Goal: Complete application form: Complete application form

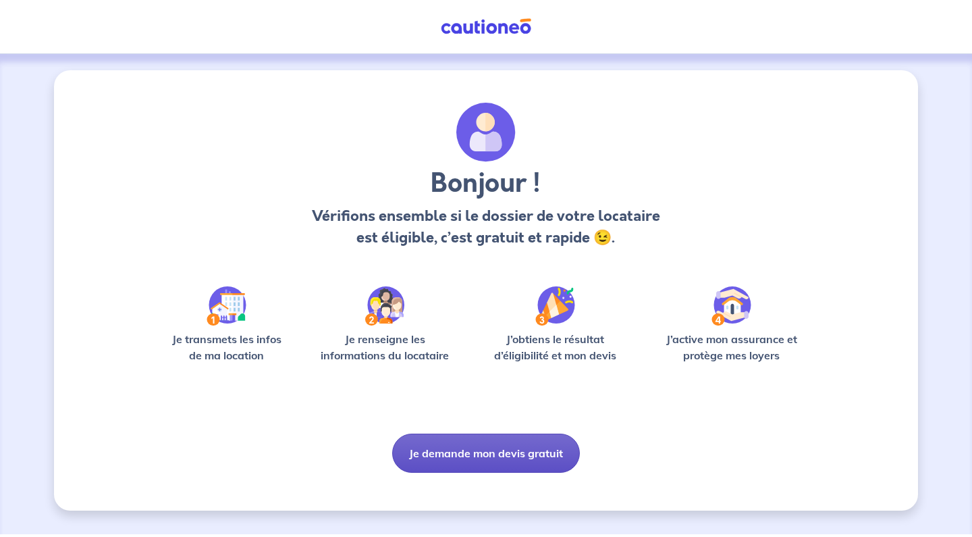
click at [471, 464] on button "Je demande mon devis gratuit" at bounding box center [486, 452] width 188 height 39
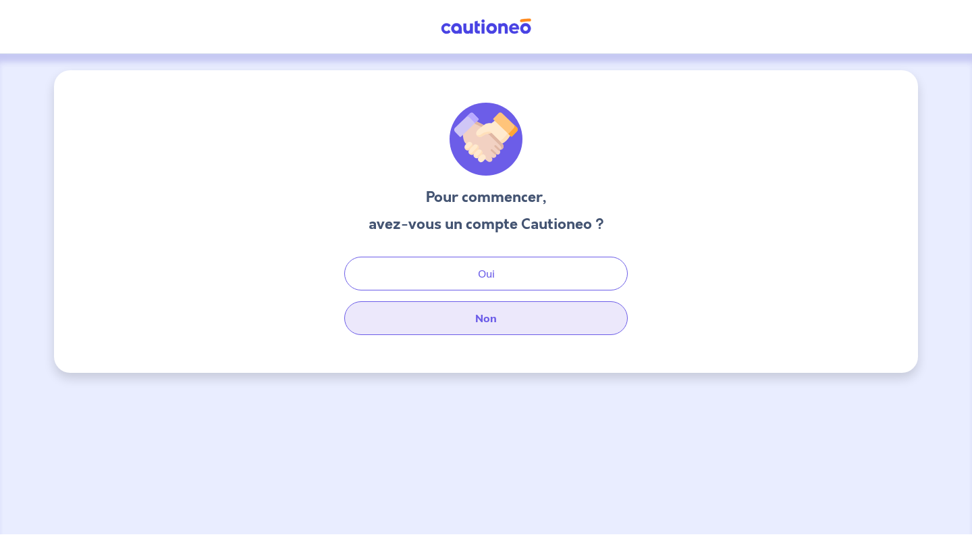
click at [482, 329] on button "Non" at bounding box center [486, 318] width 284 height 34
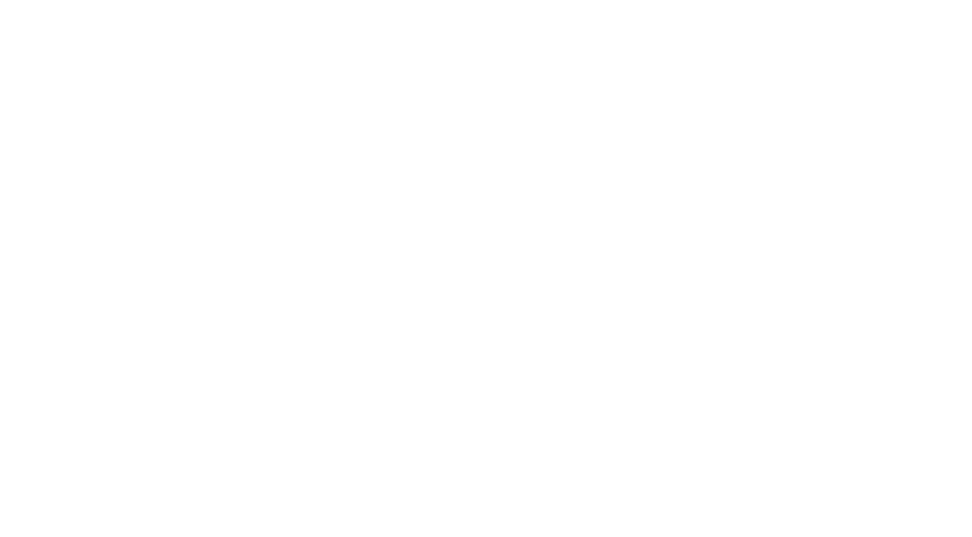
select select "FR"
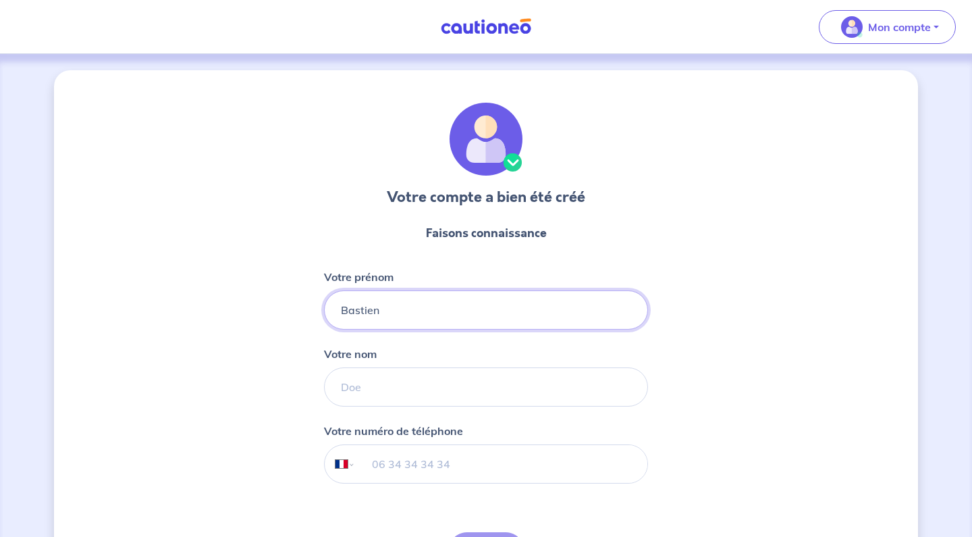
type input "Bastien"
type input "Caillieret"
click at [251, 310] on div "Votre compte a bien été créé Faisons connaissance Votre prénom Bastien Votre no…" at bounding box center [486, 345] width 864 height 550
click at [456, 471] on input "tel" at bounding box center [502, 464] width 292 height 38
click at [457, 467] on input "tel" at bounding box center [502, 464] width 292 height 38
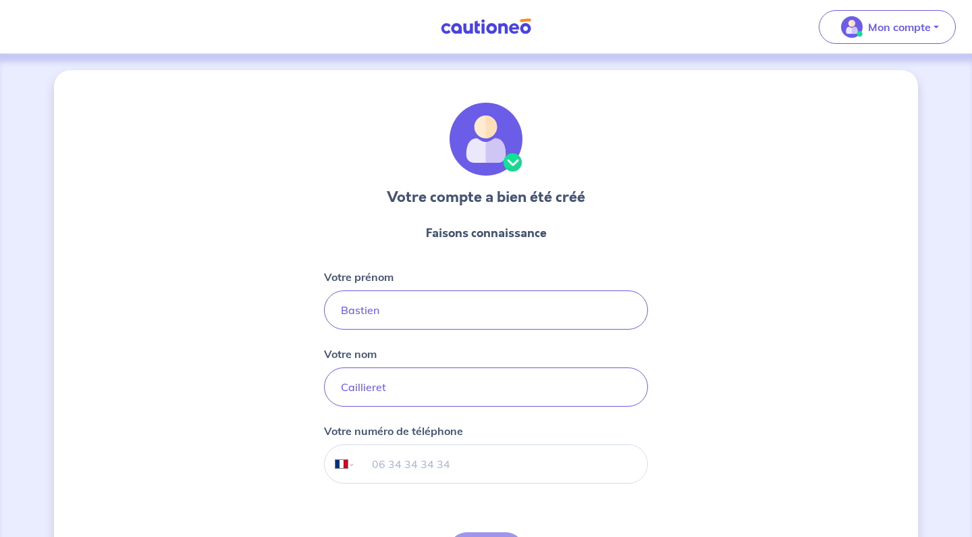
click at [460, 458] on input "tel" at bounding box center [502, 464] width 292 height 38
type input "6"
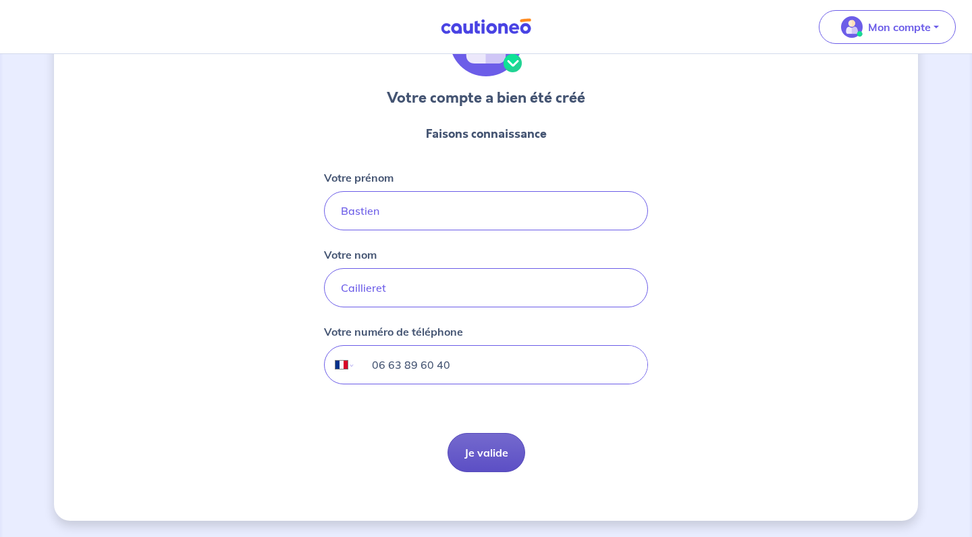
scroll to position [99, 0]
type input "06 63 89 60 40"
click at [478, 457] on button "Je valide" at bounding box center [487, 452] width 78 height 39
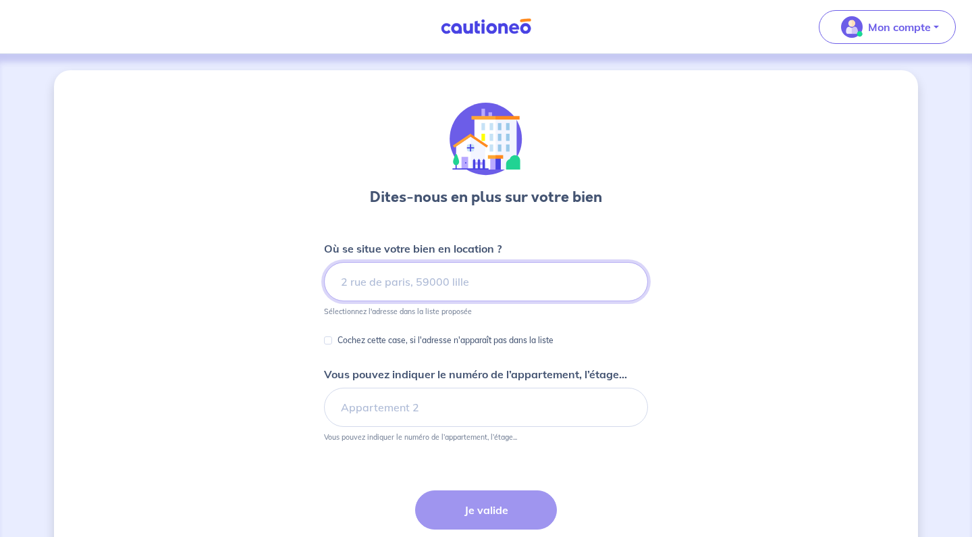
click at [481, 288] on input at bounding box center [486, 281] width 324 height 39
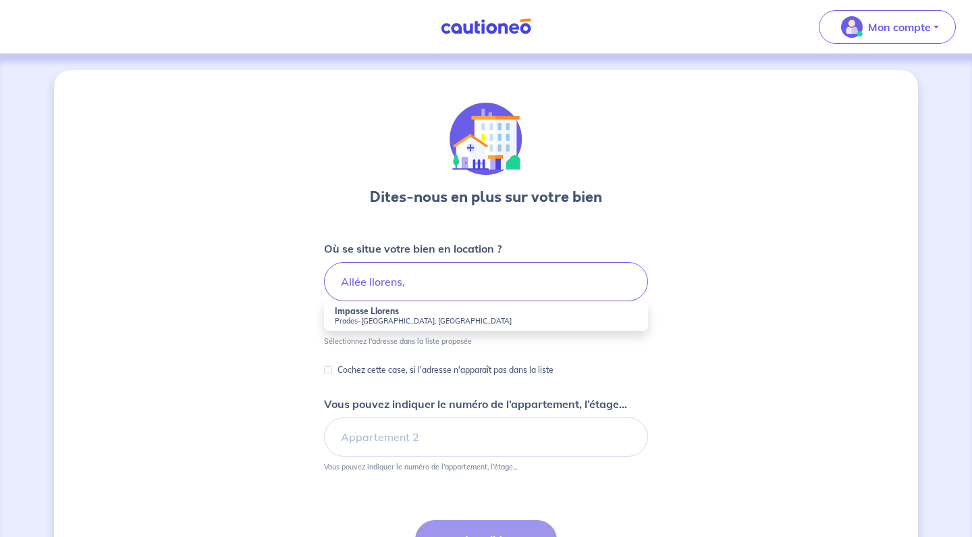
click at [782, 409] on div "Dites-nous en plus sur votre bien Où se situe votre bien en location ? Allée ll…" at bounding box center [486, 363] width 864 height 587
click at [438, 274] on input "Allée llorens," at bounding box center [486, 281] width 324 height 39
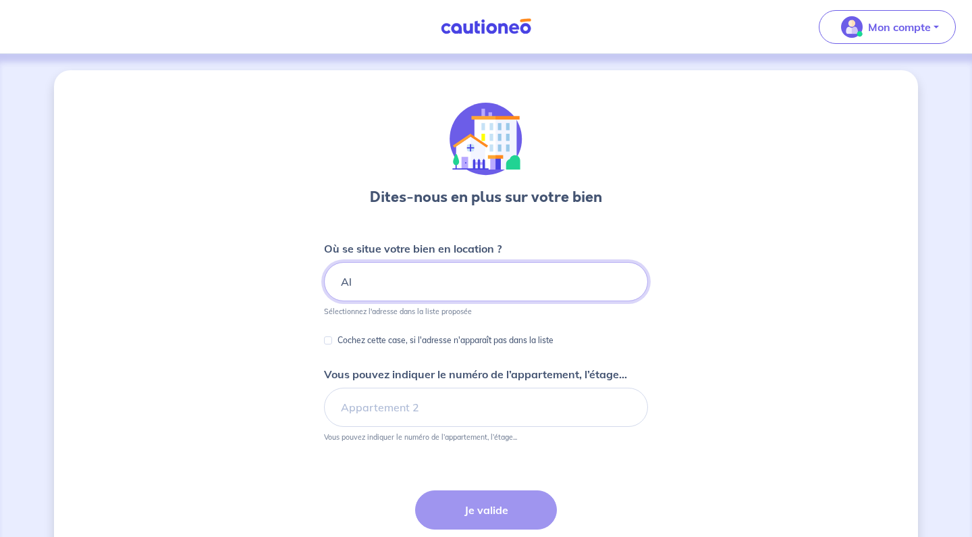
type input "A"
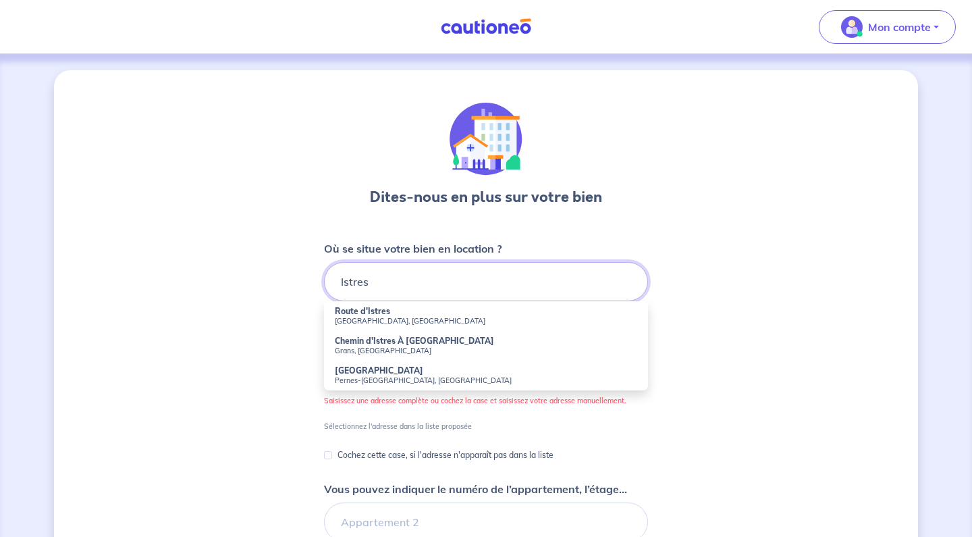
click at [361, 279] on input "Istres" at bounding box center [486, 281] width 324 height 39
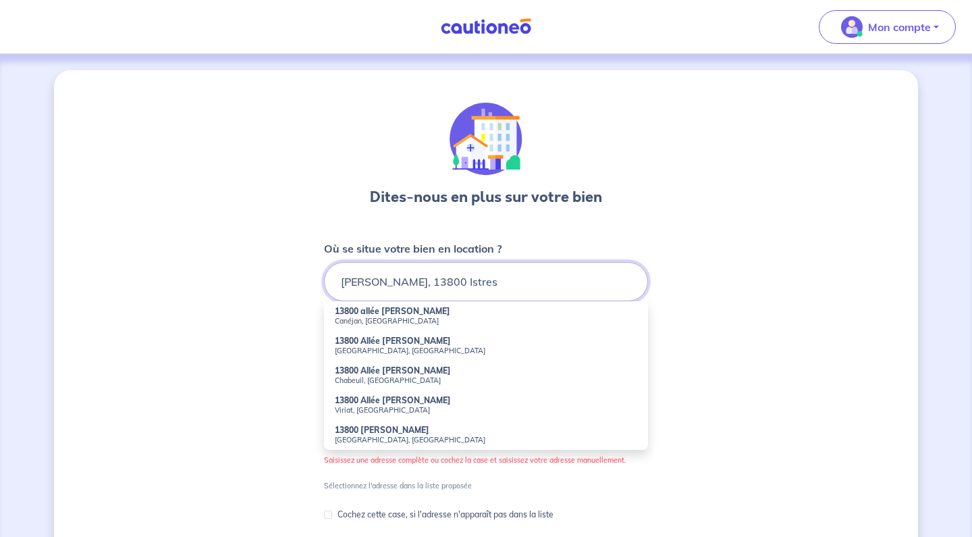
type input "Allée Andre LLorens, 13800 Istres"
click at [770, 334] on div "Dites-nous en plus sur votre bien Où se situe votre bien en location ? Allée An…" at bounding box center [486, 436] width 864 height 732
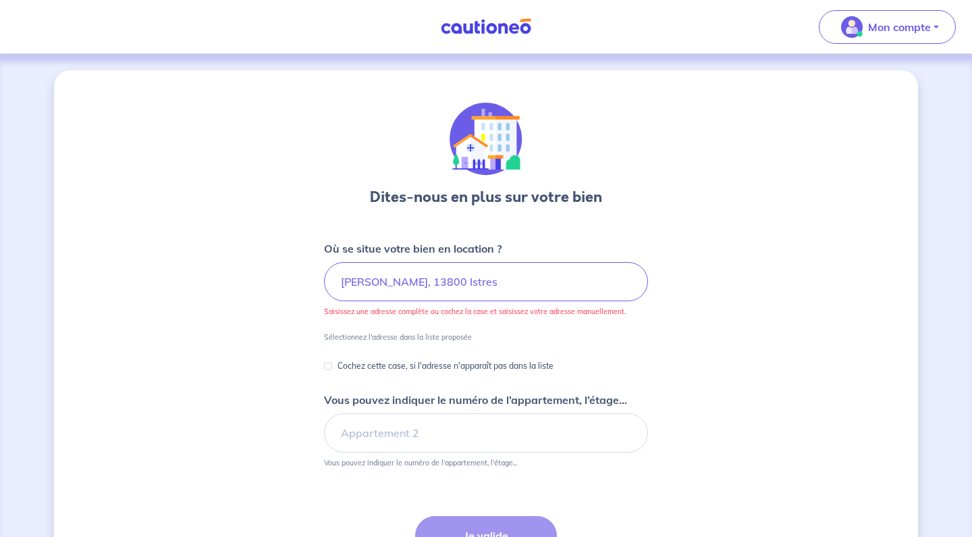
click at [366, 367] on p "Cochez cette case, si l'adresse n'apparaît pas dans la liste" at bounding box center [446, 366] width 216 height 16
click at [332, 367] on input "Cochez cette case, si l'adresse n'apparaît pas dans la liste" at bounding box center [328, 366] width 8 height 8
checkbox input "true"
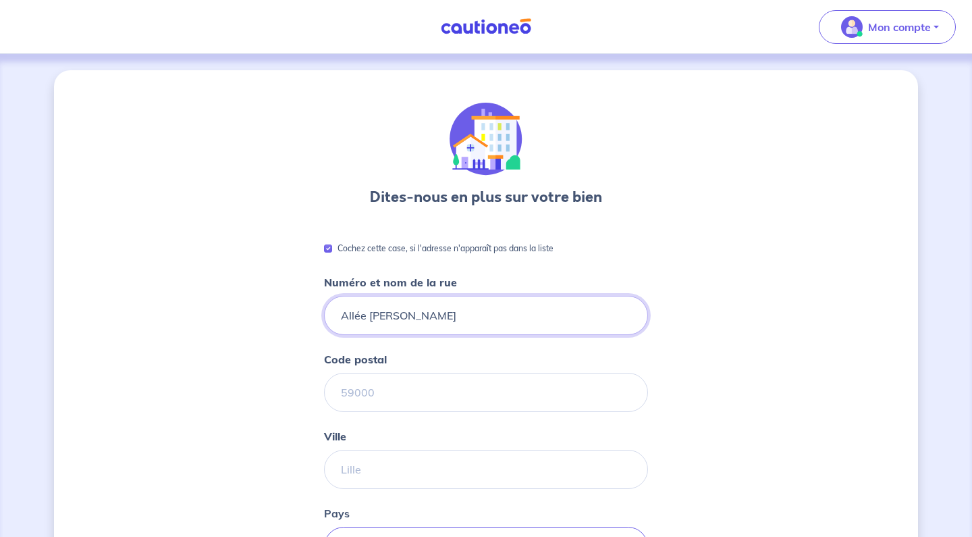
type input "Allée Andre Llorens"
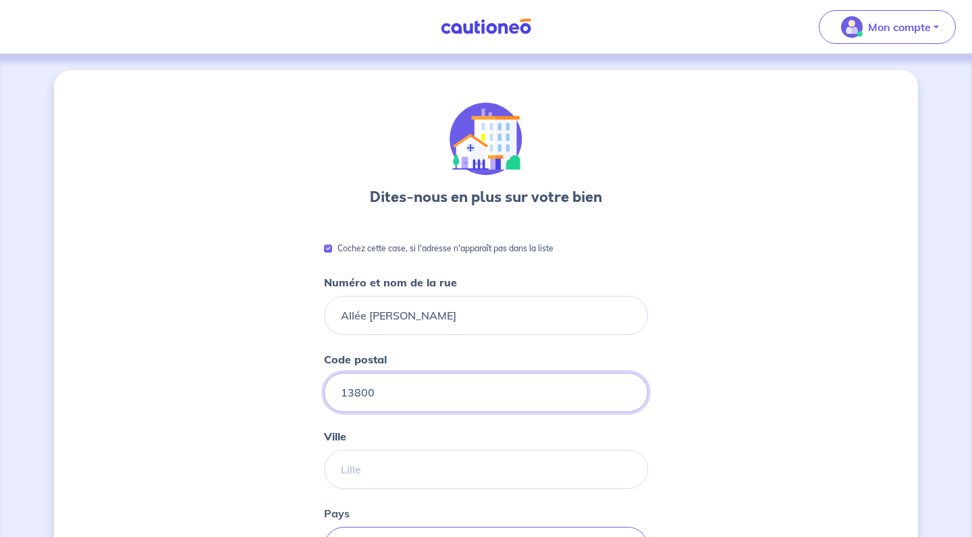
type input "13800"
click at [683, 363] on div "Dites-nous en plus sur votre bien Cochez cette case, si l'adresse n'apparaît pa…" at bounding box center [486, 460] width 864 height 780
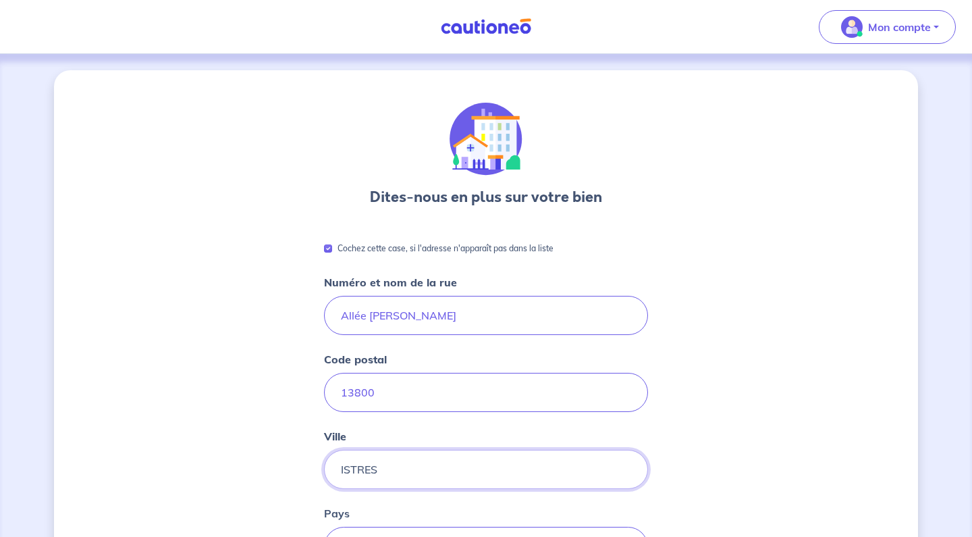
type input "ISTRES"
click at [184, 424] on div "Dites-nous en plus sur votre bien Cochez cette case, si l'adresse n'apparaît pa…" at bounding box center [486, 535] width 864 height 930
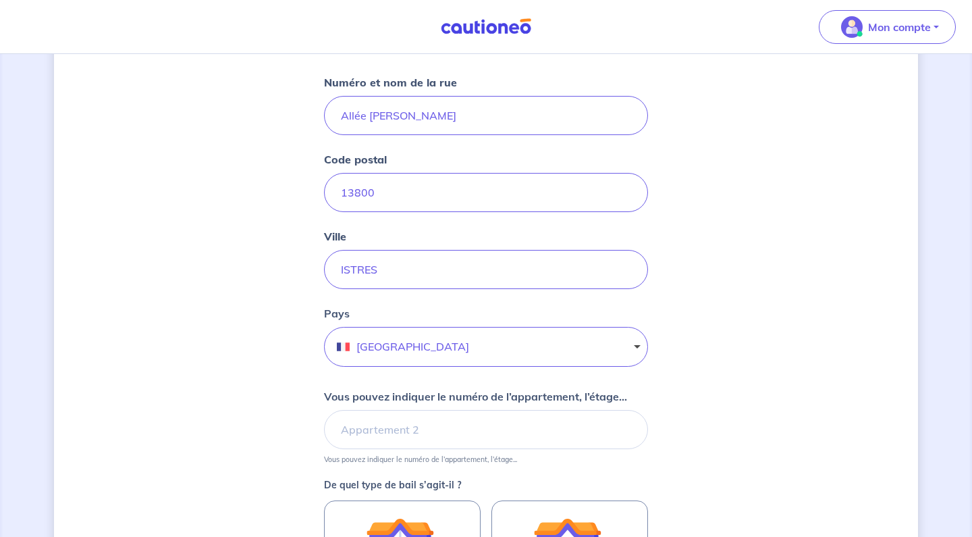
scroll to position [255, 0]
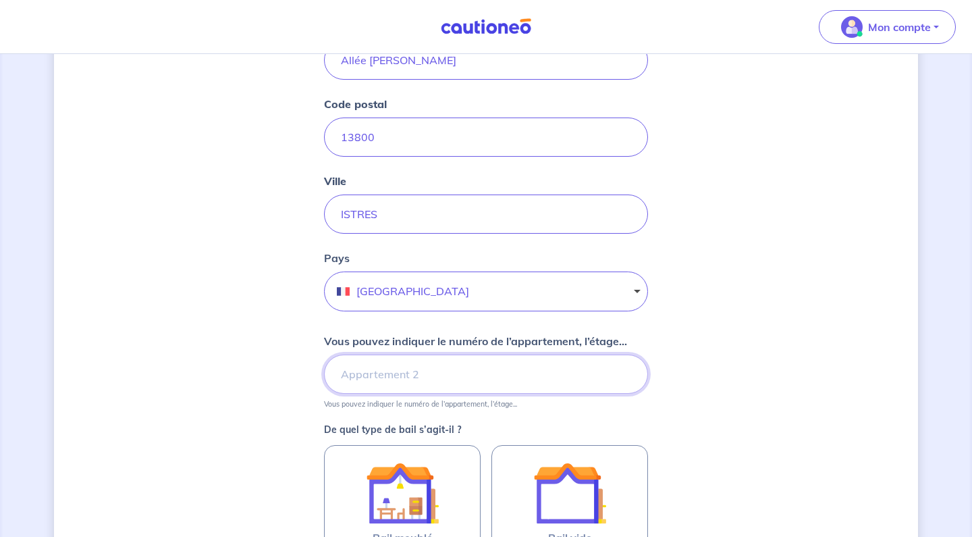
click at [392, 379] on input "Vous pouvez indiquer le numéro de l’appartement, l’étage..." at bounding box center [486, 373] width 324 height 39
type input "A301"
click at [841, 423] on div "Dites-nous en plus sur votre bien Cochez cette case, si l'adresse n'apparaît pa…" at bounding box center [486, 280] width 864 height 930
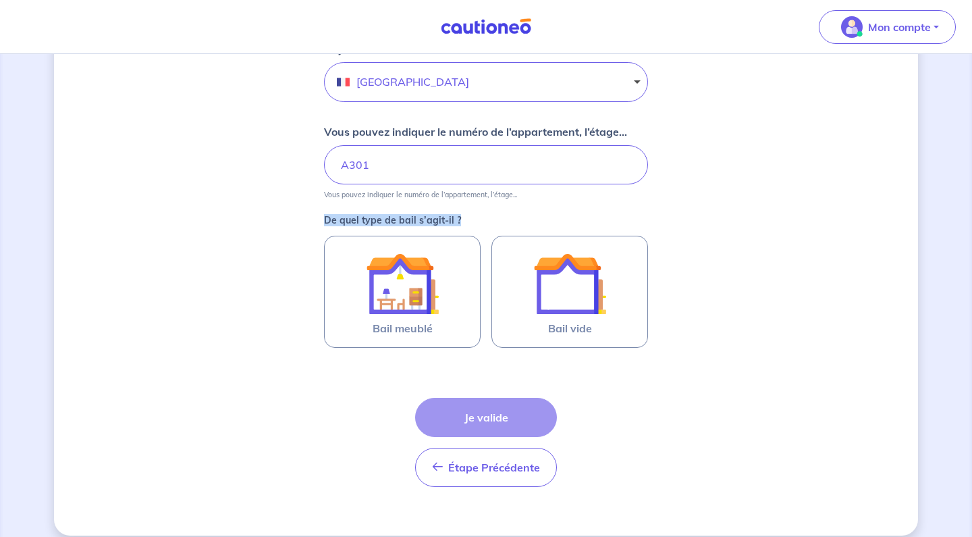
scroll to position [464, 0]
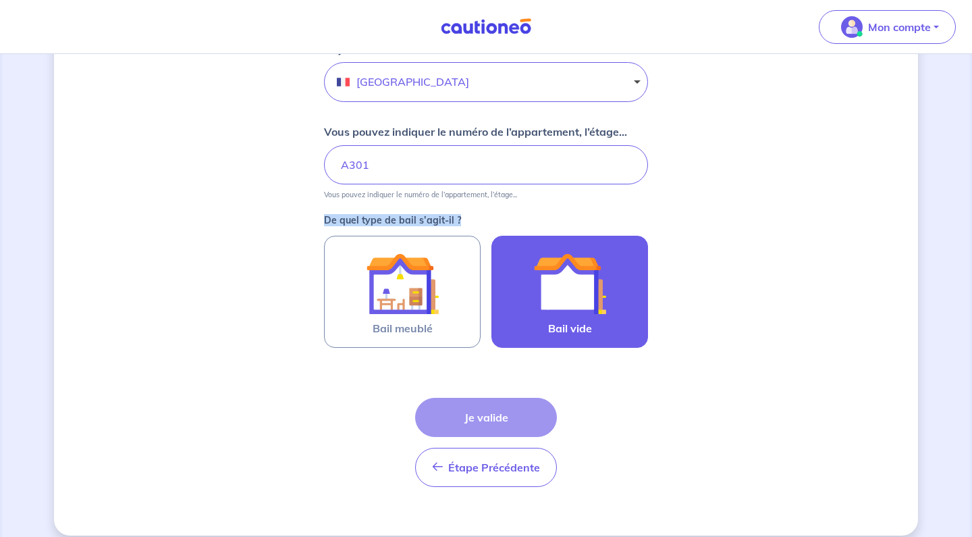
click at [559, 288] on img at bounding box center [569, 283] width 73 height 73
click at [0, 0] on input "Bail vide" at bounding box center [0, 0] width 0 height 0
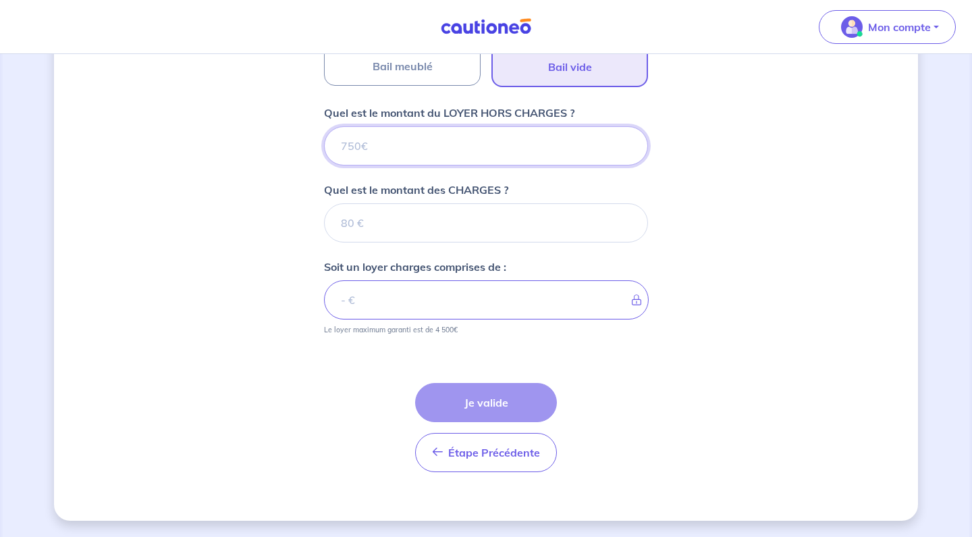
scroll to position [726, 0]
click at [470, 153] on input "Quel est le montant du LOYER HORS CHARGES ?" at bounding box center [486, 145] width 324 height 39
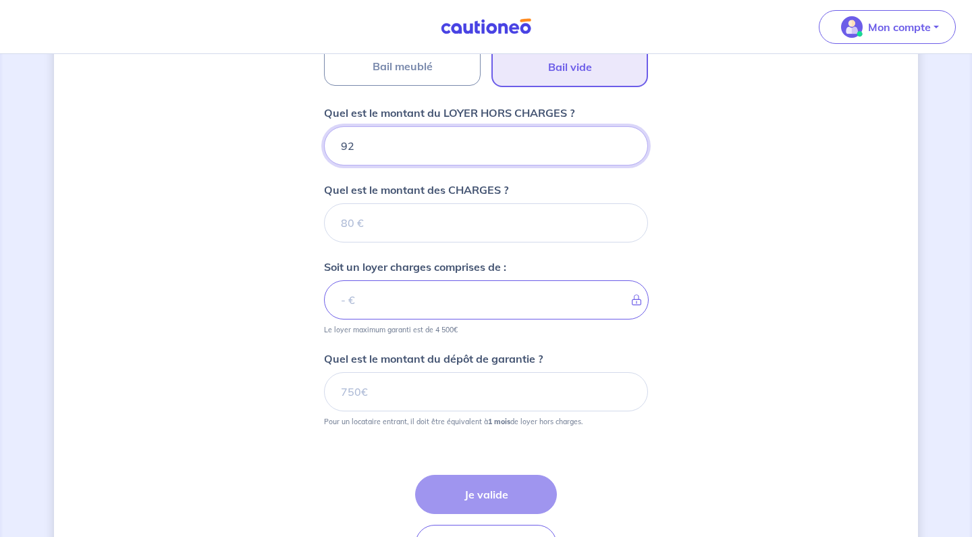
type input "920"
click at [435, 232] on input "Quel est le montant des CHARGES ?" at bounding box center [486, 222] width 324 height 39
type input "60"
type input "980"
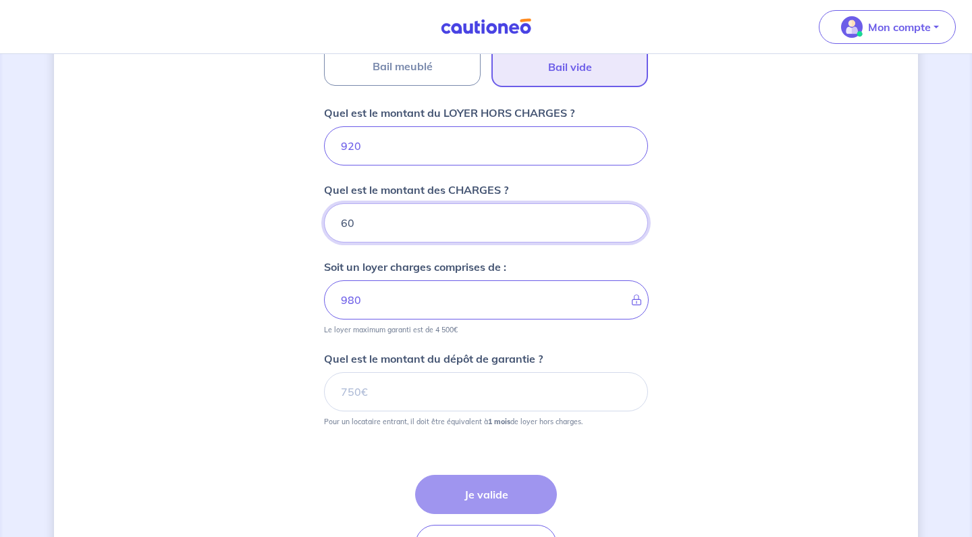
type input "60"
click at [446, 391] on input "Quel est le montant du dépôt de garantie ?" at bounding box center [486, 391] width 324 height 39
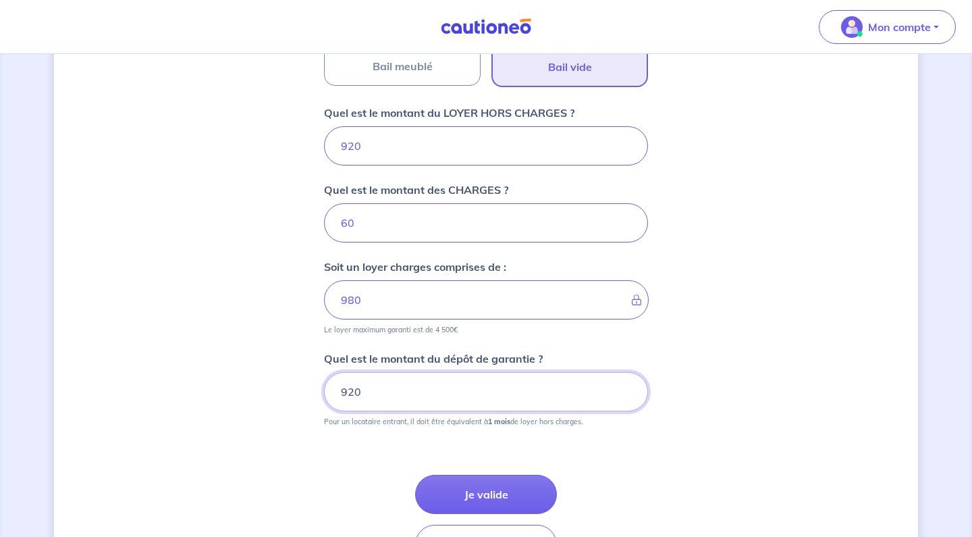
type input "920"
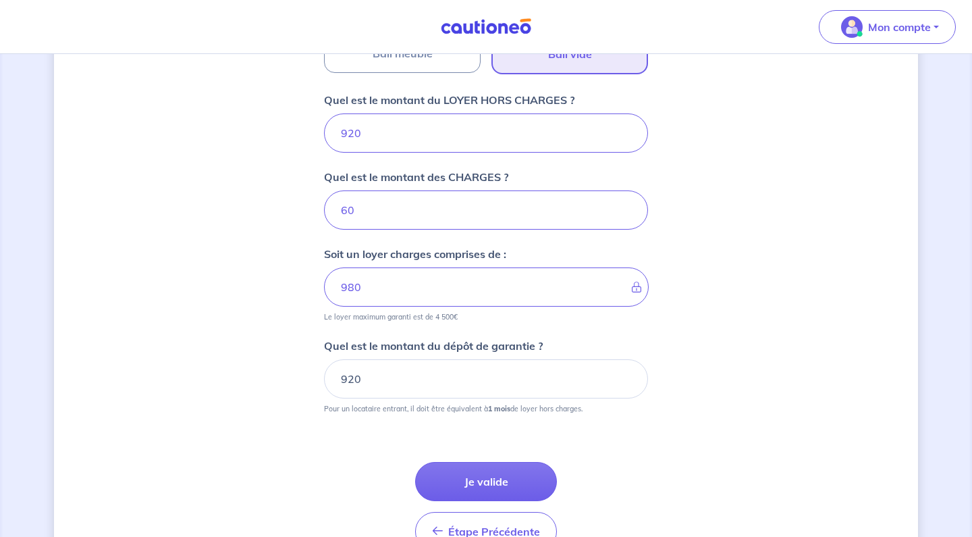
scroll to position [743, 0]
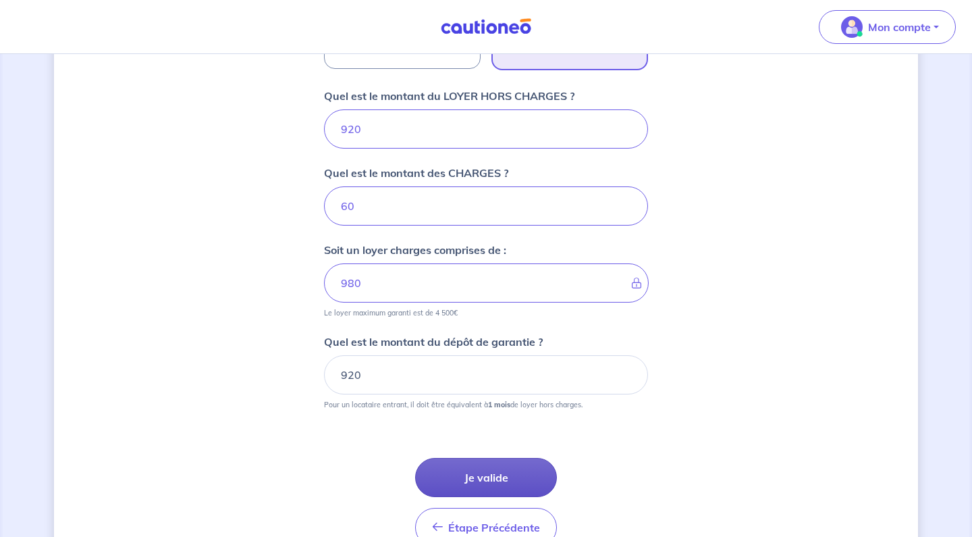
click at [481, 472] on button "Je valide" at bounding box center [486, 477] width 142 height 39
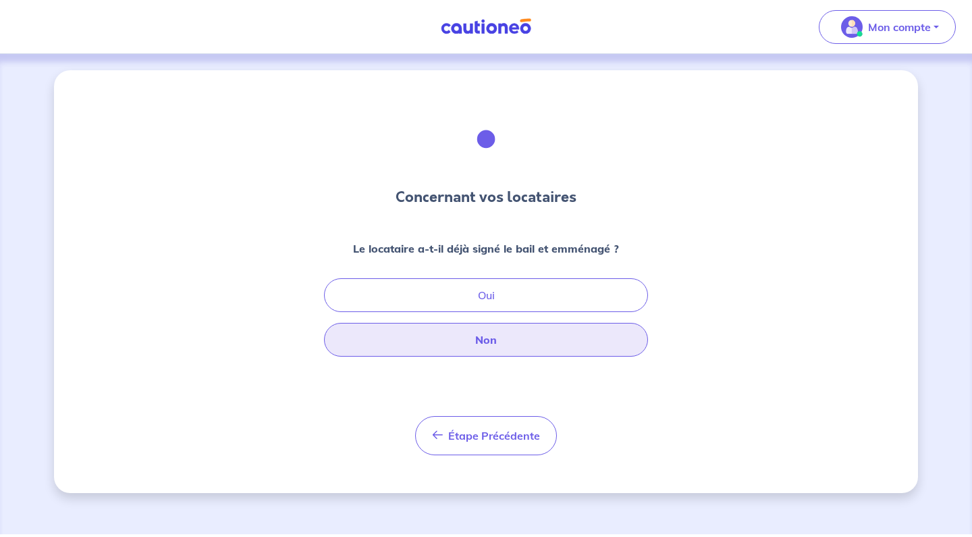
click at [507, 344] on button "Non" at bounding box center [486, 340] width 324 height 34
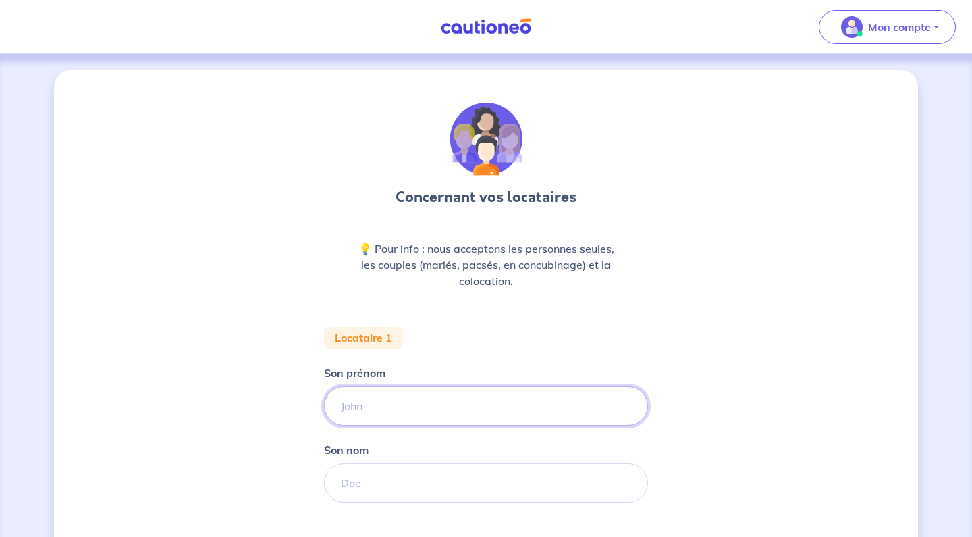
click at [519, 419] on input "Son prénom" at bounding box center [486, 405] width 324 height 39
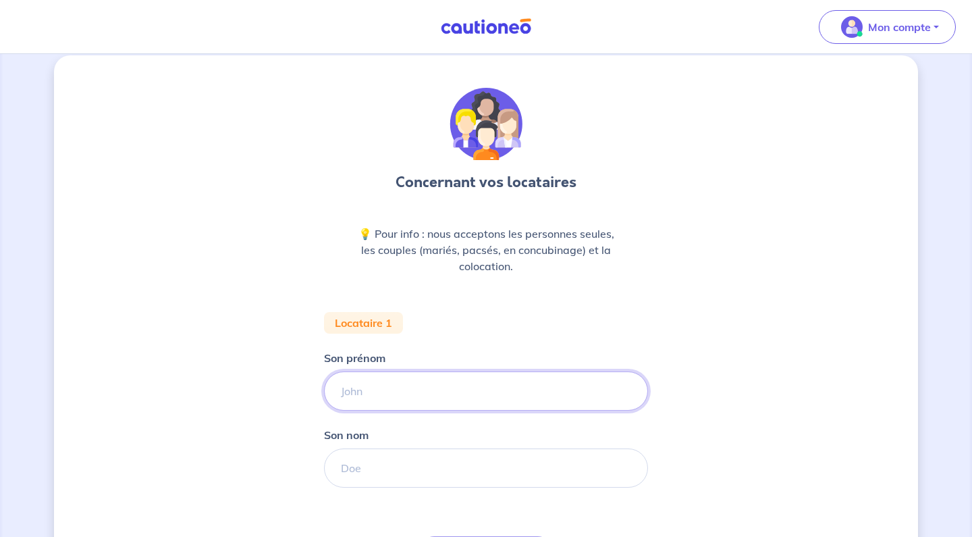
scroll to position [14, 0]
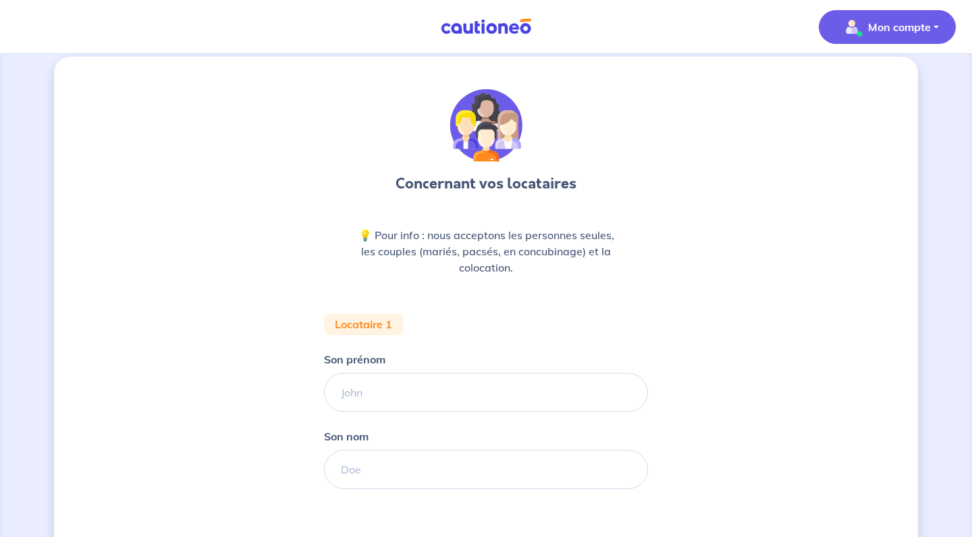
click at [904, 35] on span "Mon compte" at bounding box center [883, 27] width 95 height 22
click at [859, 81] on link "Mes informations" at bounding box center [874, 84] width 109 height 22
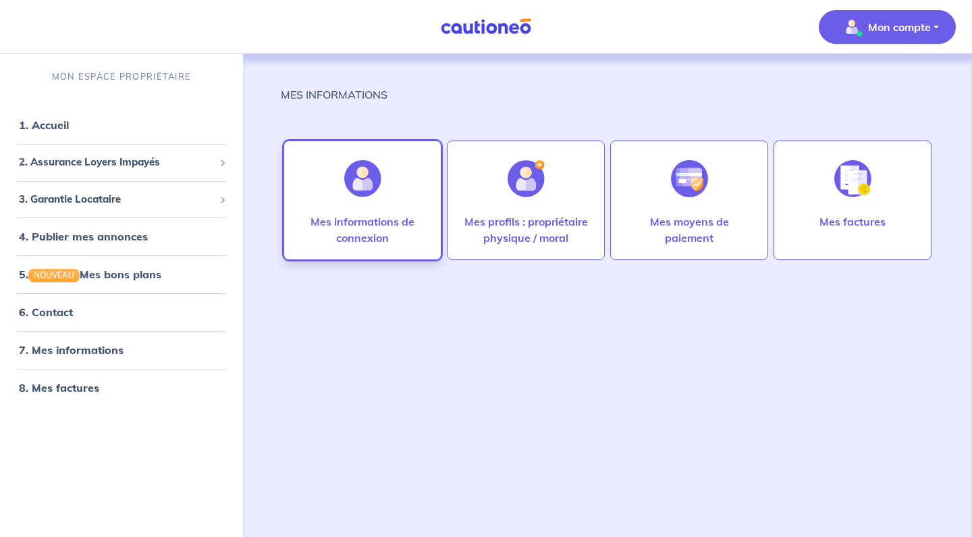
click at [356, 229] on p "Mes informations de connexion" at bounding box center [363, 229] width 130 height 32
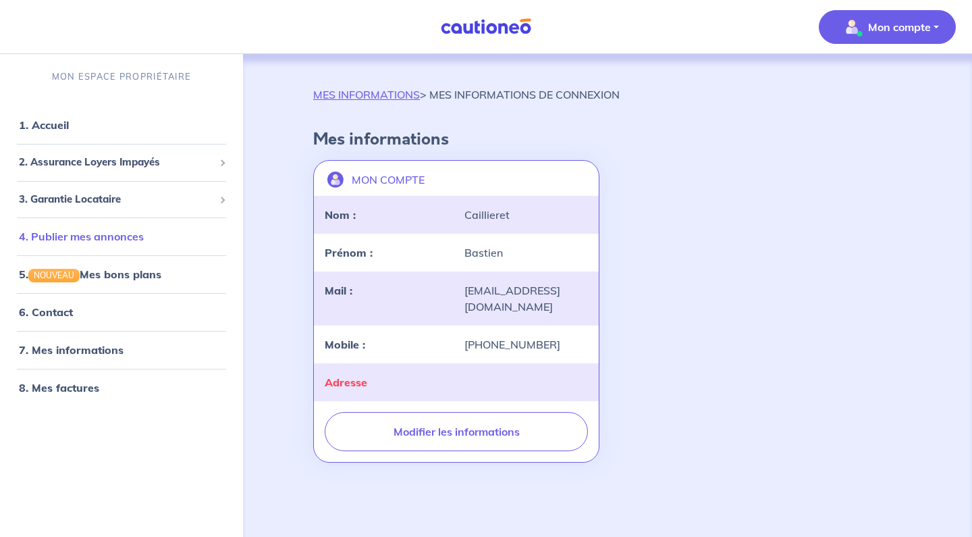
click at [106, 234] on link "4. Publier mes annonces" at bounding box center [81, 237] width 125 height 14
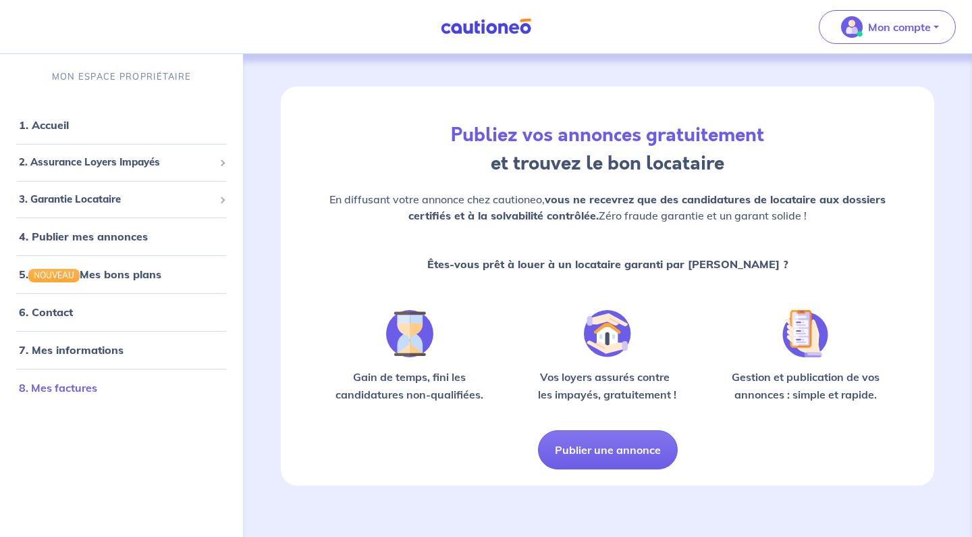
click at [75, 389] on link "8. Mes factures" at bounding box center [58, 388] width 78 height 14
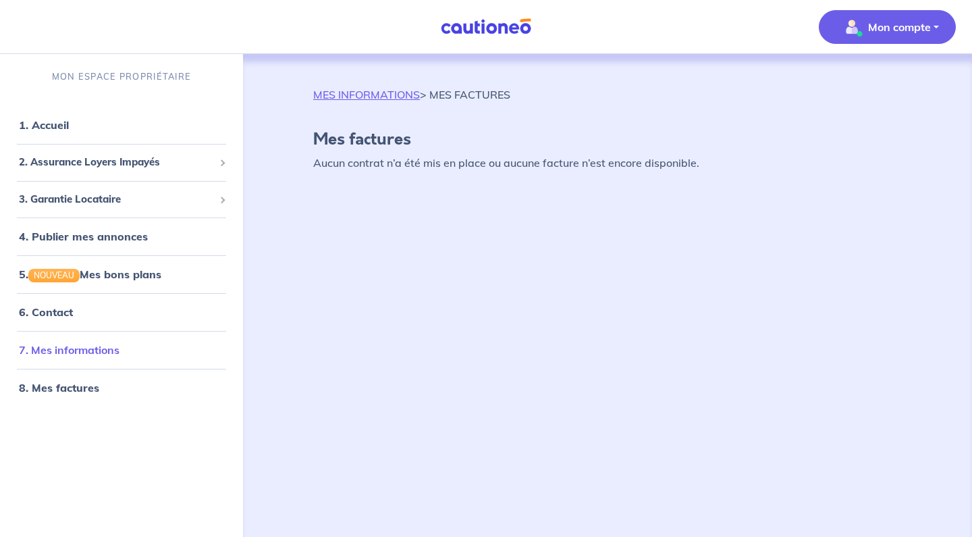
click at [73, 356] on link "7. Mes informations" at bounding box center [69, 350] width 101 height 14
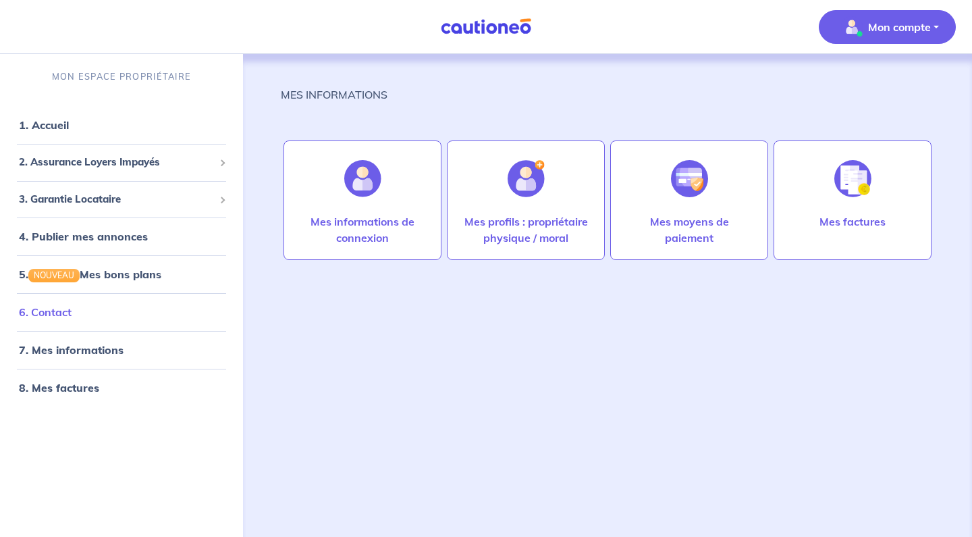
click at [62, 318] on link "6. Contact" at bounding box center [45, 312] width 53 height 14
click at [94, 167] on span "2. Assurance Loyers Impayés" at bounding box center [116, 163] width 195 height 16
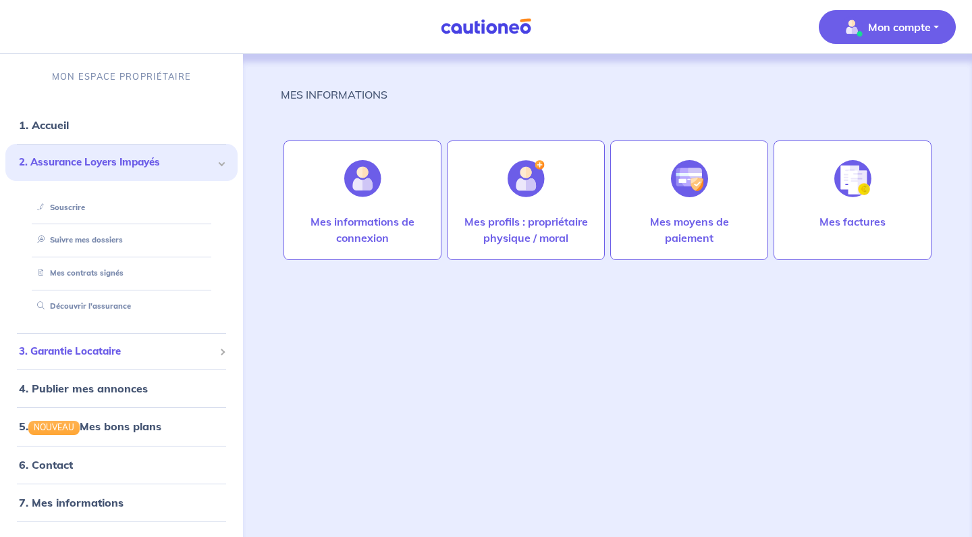
click at [88, 338] on div "3. Garantie Locataire" at bounding box center [121, 351] width 232 height 26
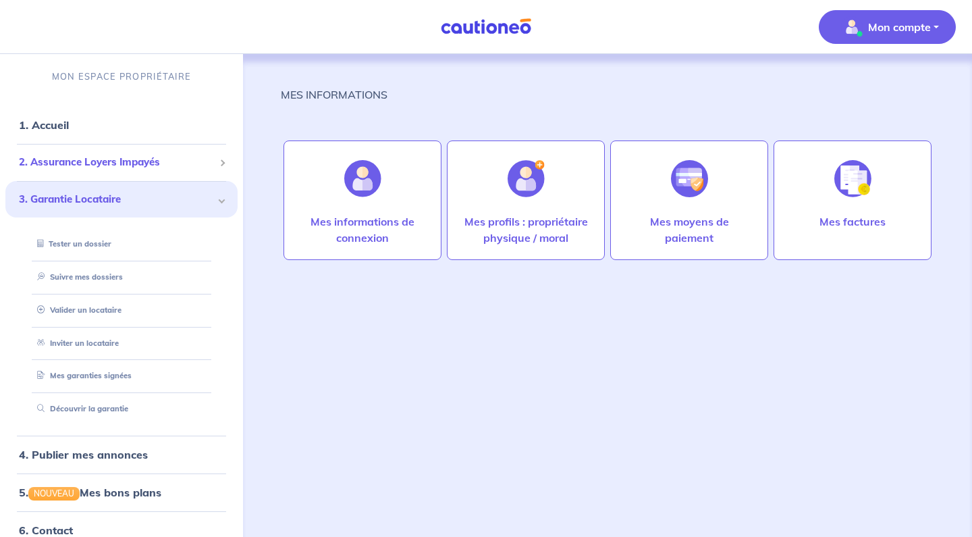
click at [85, 162] on span "2. Assurance Loyers Impayés" at bounding box center [116, 163] width 195 height 16
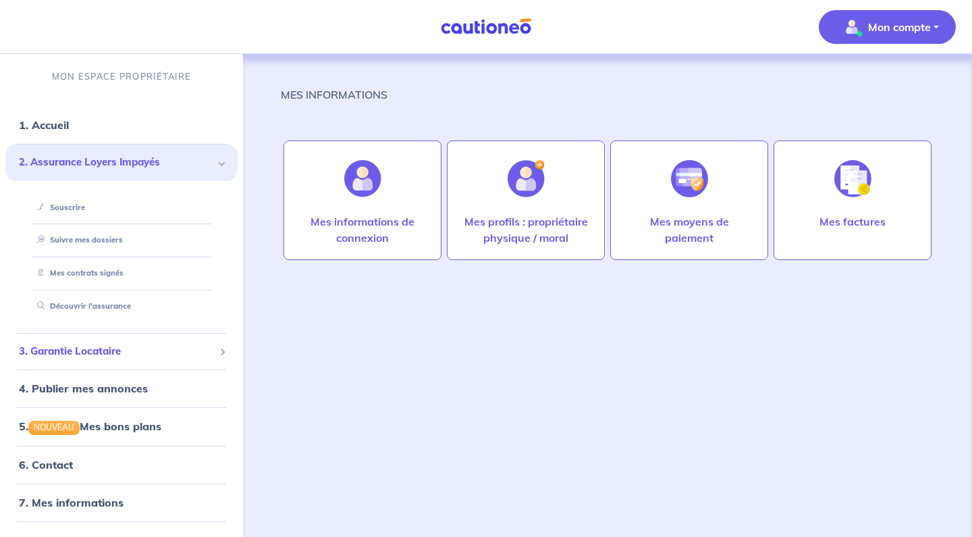
click at [86, 350] on span "3. Garantie Locataire" at bounding box center [116, 352] width 195 height 16
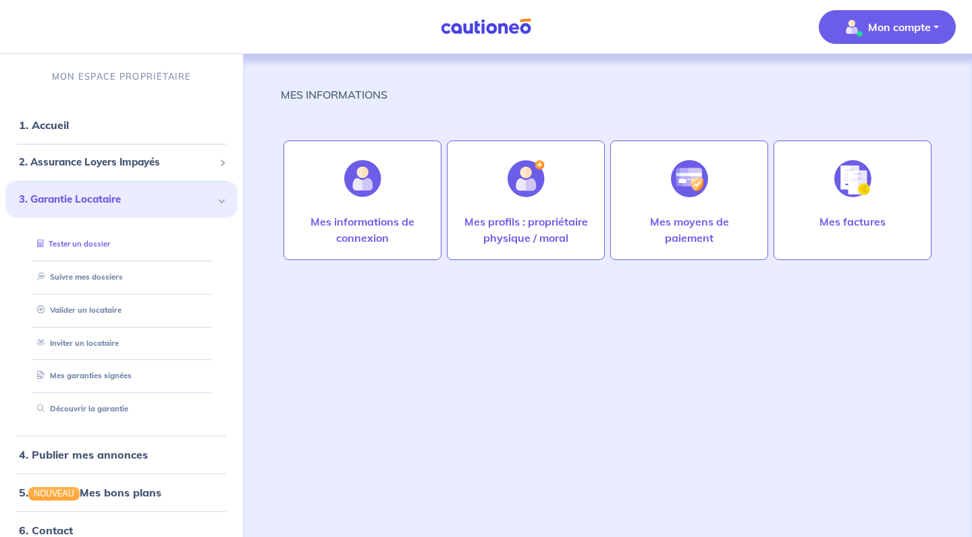
click at [82, 240] on link "Tester un dossier" at bounding box center [71, 243] width 78 height 9
click at [43, 124] on link "1. Accueil" at bounding box center [43, 125] width 49 height 14
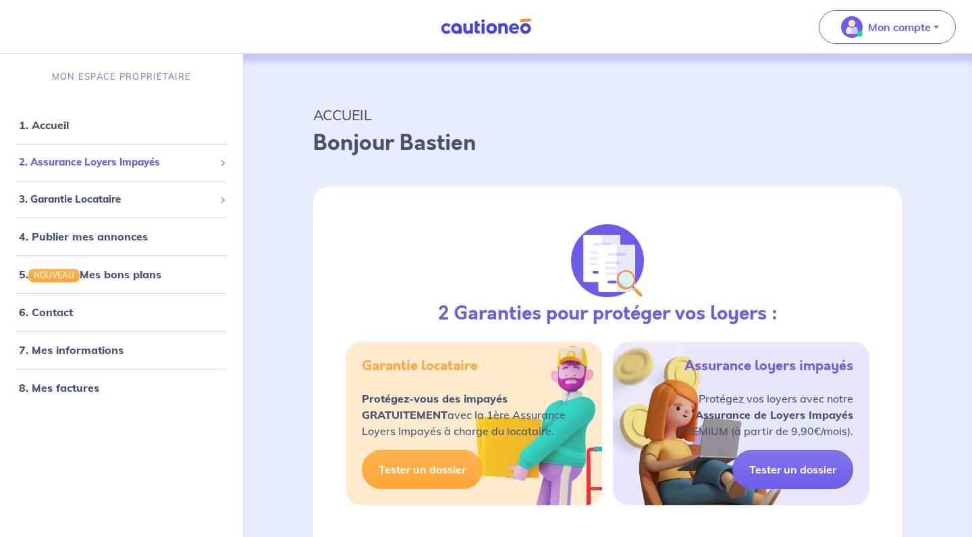
click at [75, 163] on span "2. Assurance Loyers Impayés" at bounding box center [116, 163] width 195 height 16
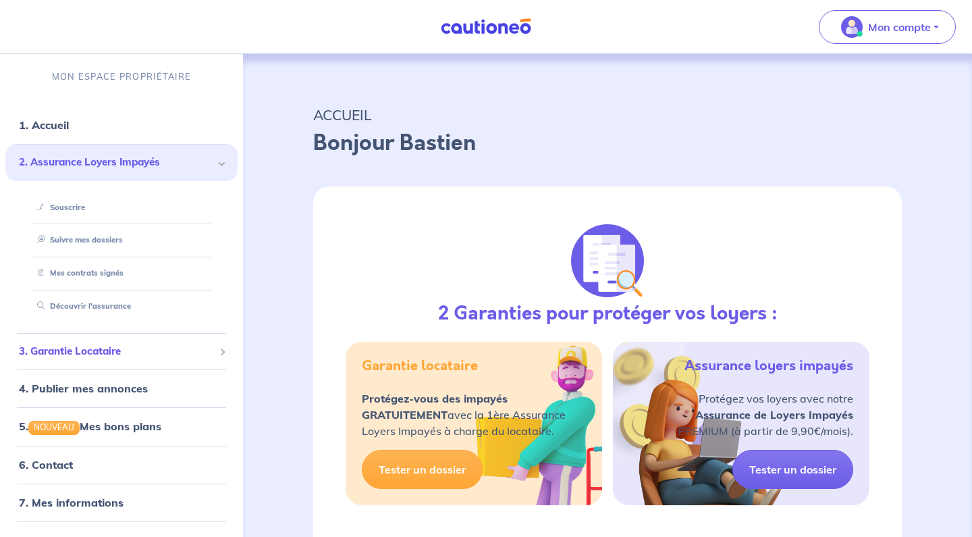
click at [92, 350] on span "3. Garantie Locataire" at bounding box center [116, 352] width 195 height 16
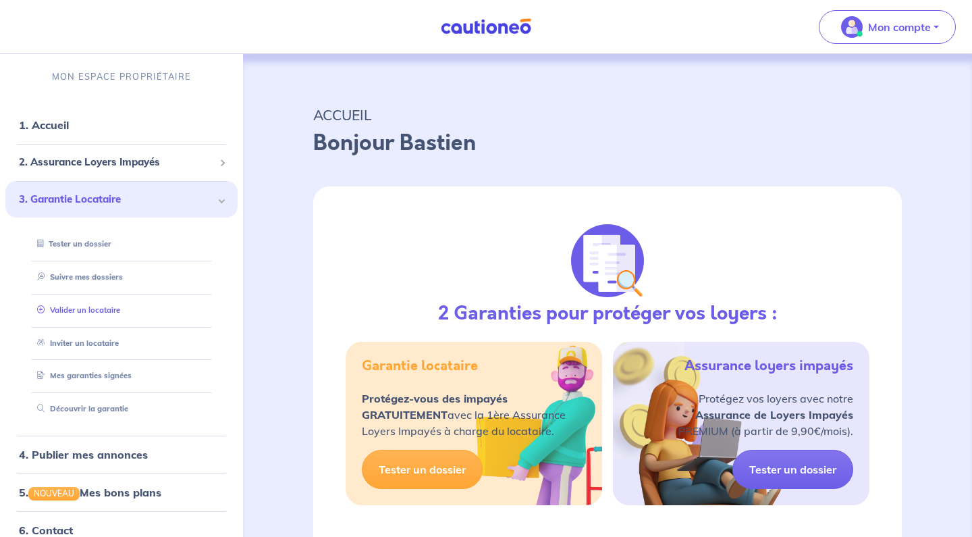
click at [106, 309] on link "Valider un locataire" at bounding box center [76, 309] width 88 height 9
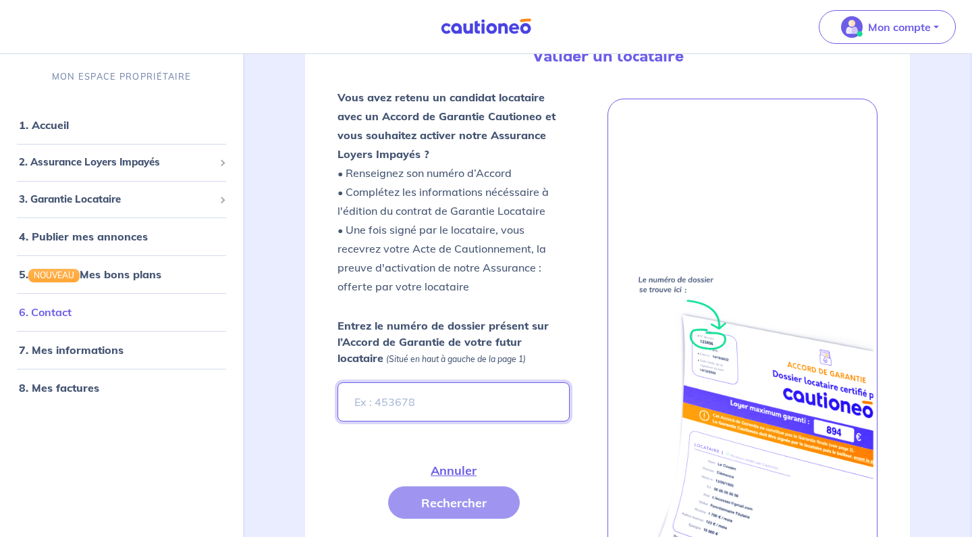
scroll to position [252, 0]
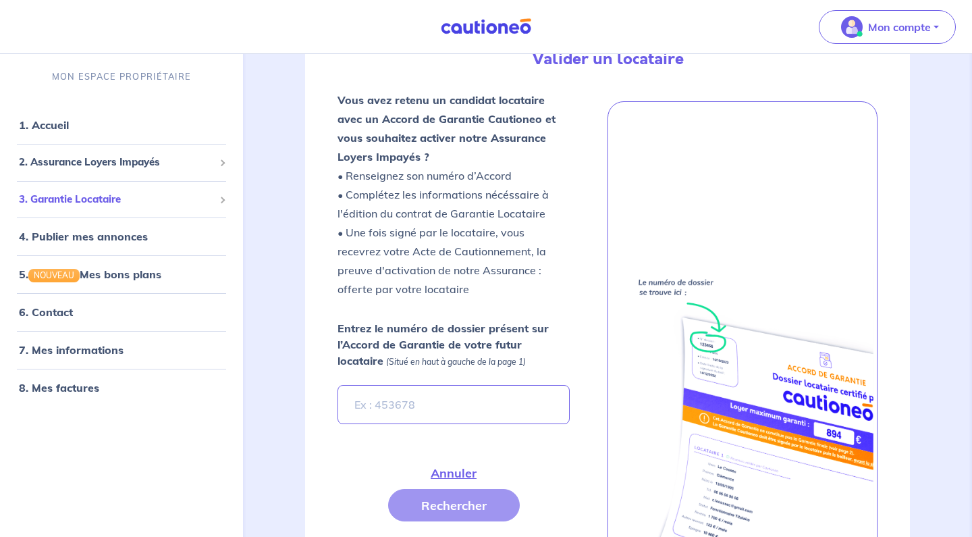
click at [88, 203] on span "3. Garantie Locataire" at bounding box center [116, 199] width 195 height 16
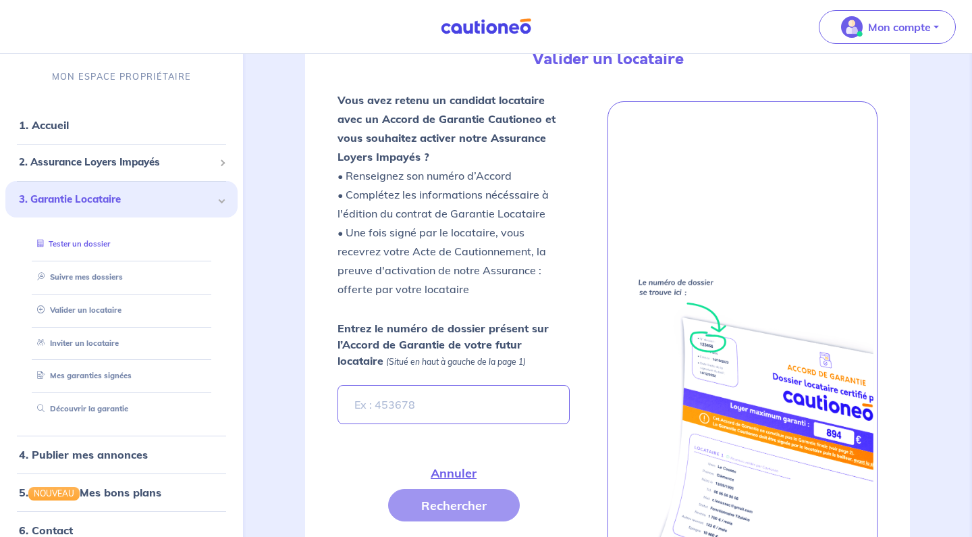
click at [92, 244] on link "Tester un dossier" at bounding box center [71, 243] width 78 height 9
click at [280, 267] on div "garantie locataire En Savoir + Valider un locataire Inviter un locataire Fermer…" at bounding box center [607, 465] width 718 height 1327
click at [81, 239] on link "Tester un dossier" at bounding box center [71, 243] width 78 height 9
click at [469, 42] on nav "Mon compte MON ESPACE PROPRIÉTAIRE 1. Accueil 2. Assurance Loyers Impayés Sousc…" at bounding box center [486, 27] width 972 height 54
click at [467, 28] on img at bounding box center [485, 26] width 101 height 17
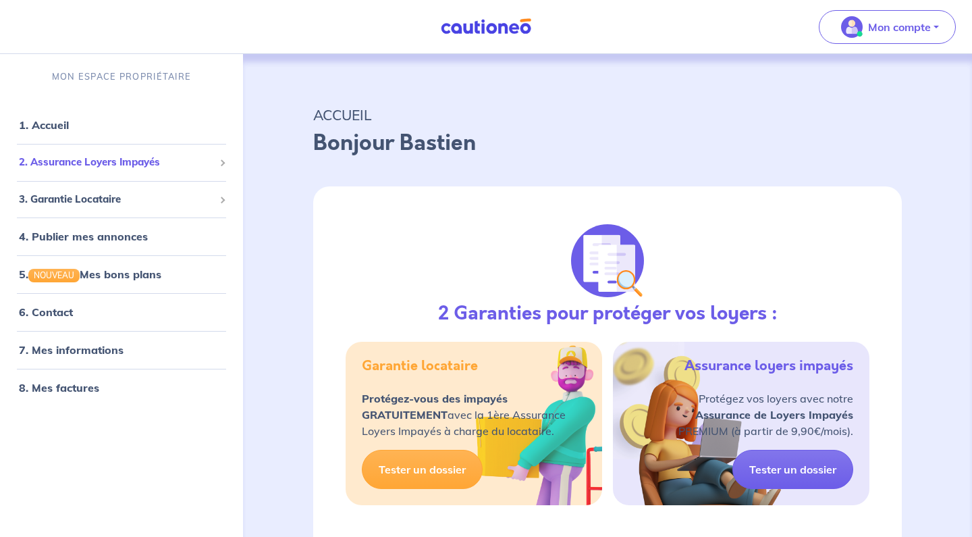
click at [115, 162] on span "2. Assurance Loyers Impayés" at bounding box center [116, 163] width 195 height 16
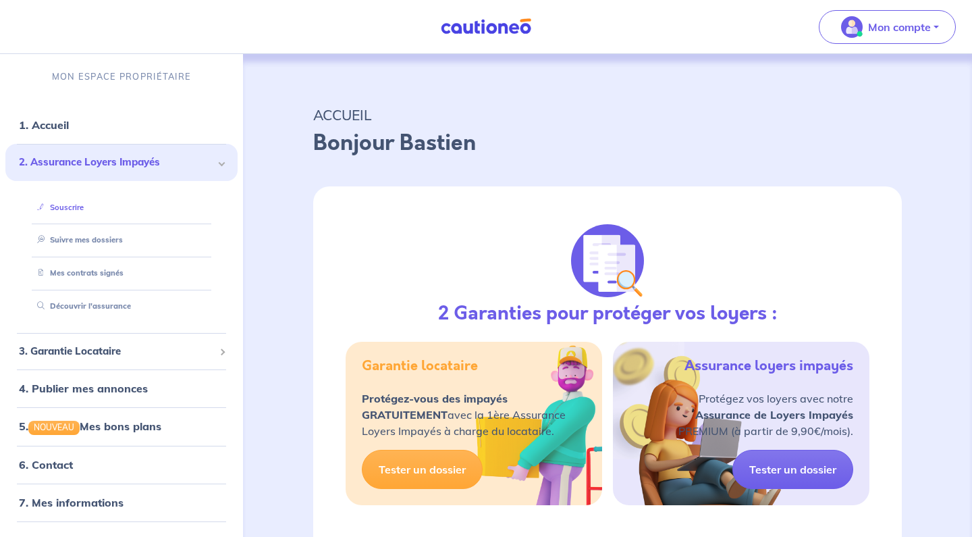
click at [63, 205] on link "Souscrire" at bounding box center [58, 207] width 52 height 9
click at [461, 27] on img at bounding box center [485, 26] width 101 height 17
click at [775, 467] on link "Tester un dossier" at bounding box center [793, 469] width 121 height 39
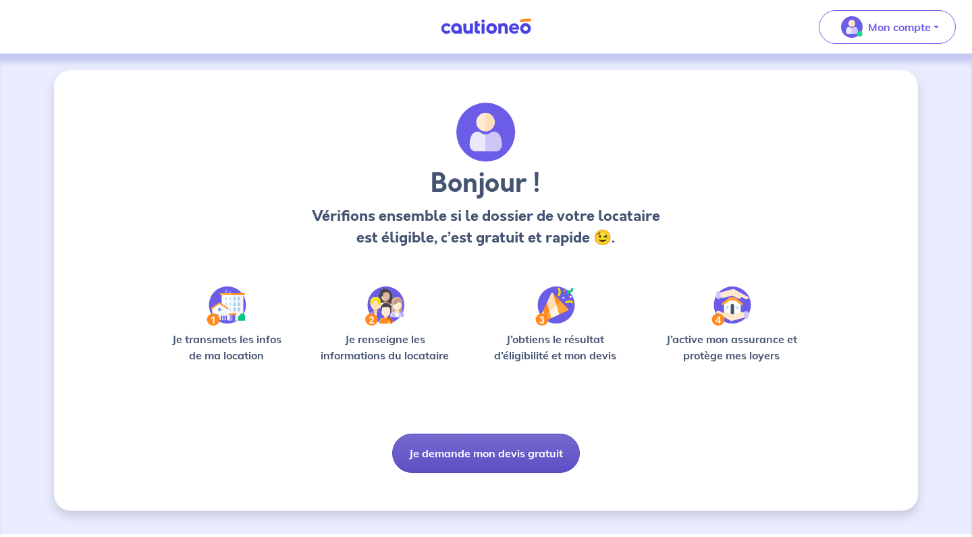
click at [461, 454] on button "Je demande mon devis gratuit" at bounding box center [486, 452] width 188 height 39
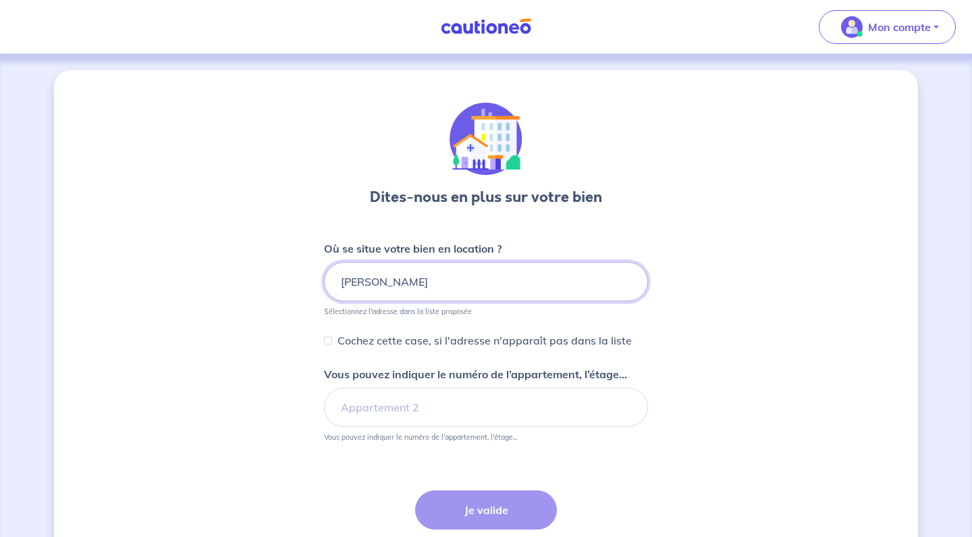
type input "Andree Llorens"
click at [757, 296] on div "Dites-nous en plus sur votre bien Où se situe votre bien en location ? Andree L…" at bounding box center [486, 349] width 864 height 558
click at [374, 340] on p "Cochez cette case, si l'adresse n'apparaît pas dans la liste" at bounding box center [485, 340] width 294 height 16
click at [332, 340] on input "Cochez cette case, si l'adresse n'apparaît pas dans la liste" at bounding box center [328, 340] width 8 height 8
checkbox input "true"
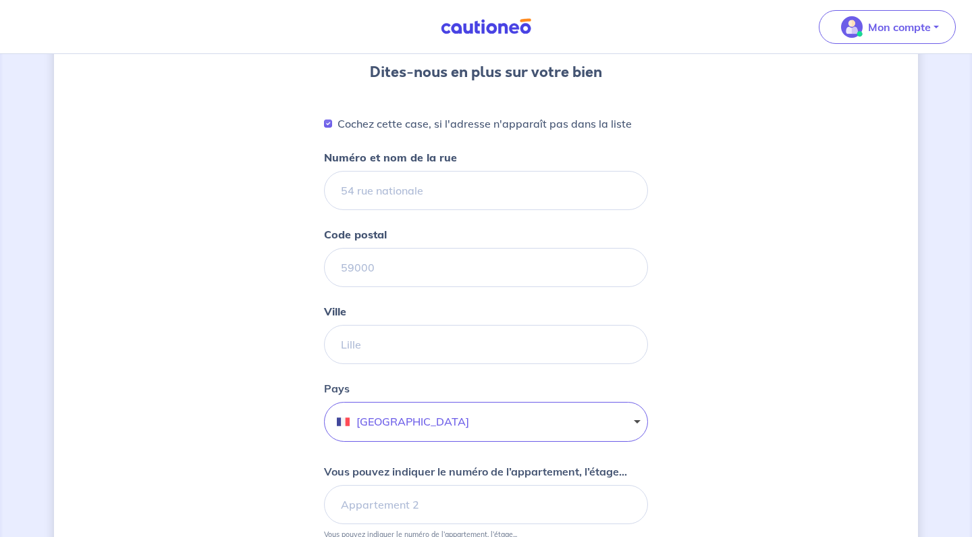
scroll to position [122, 0]
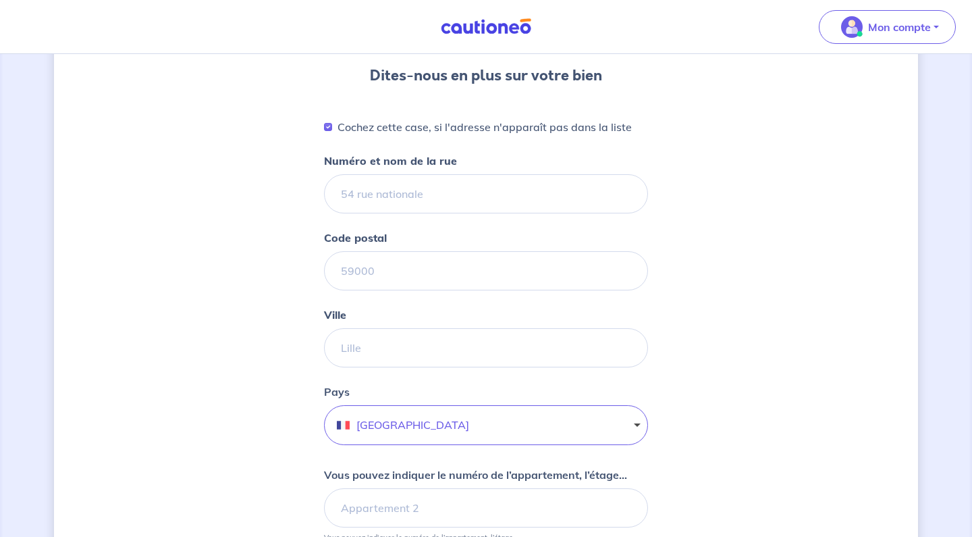
click at [702, 375] on div "Dites-nous en plus sur votre bien Cochez cette case, si l'adresse n'apparaît pa…" at bounding box center [486, 339] width 864 height 780
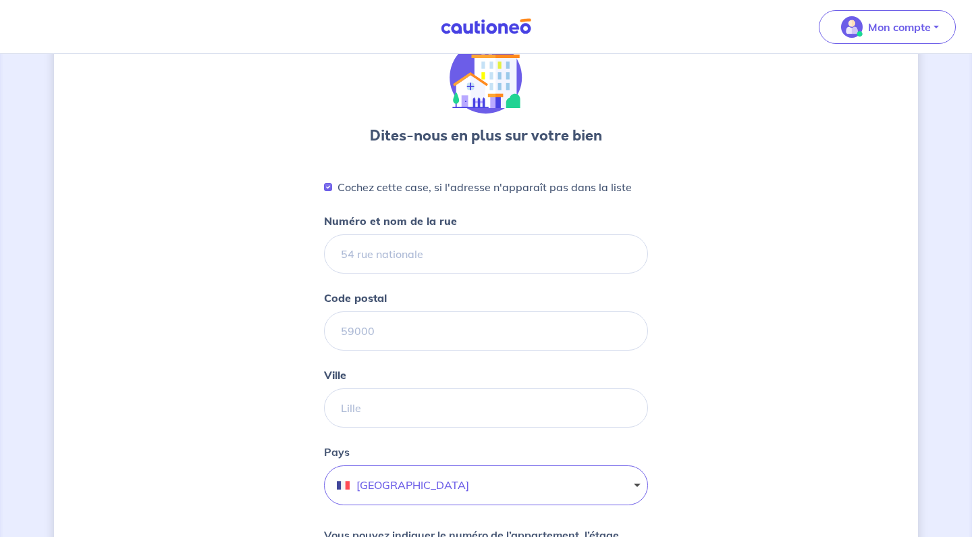
scroll to position [47, 0]
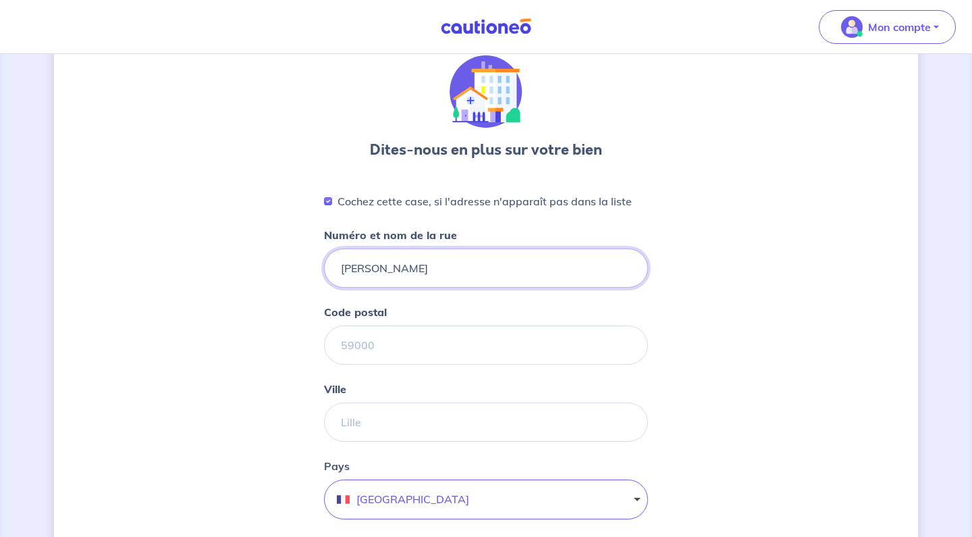
type input "Andre Llorens"
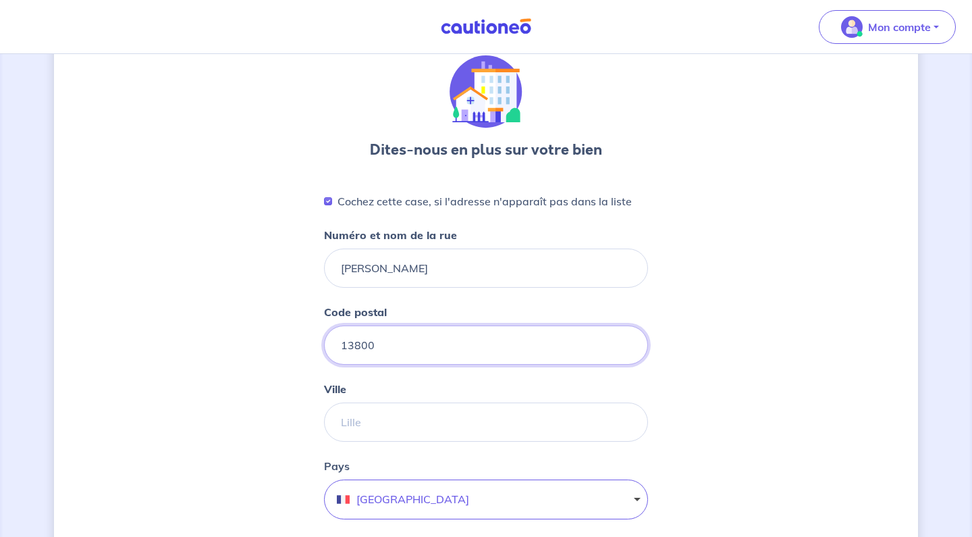
type input "13800"
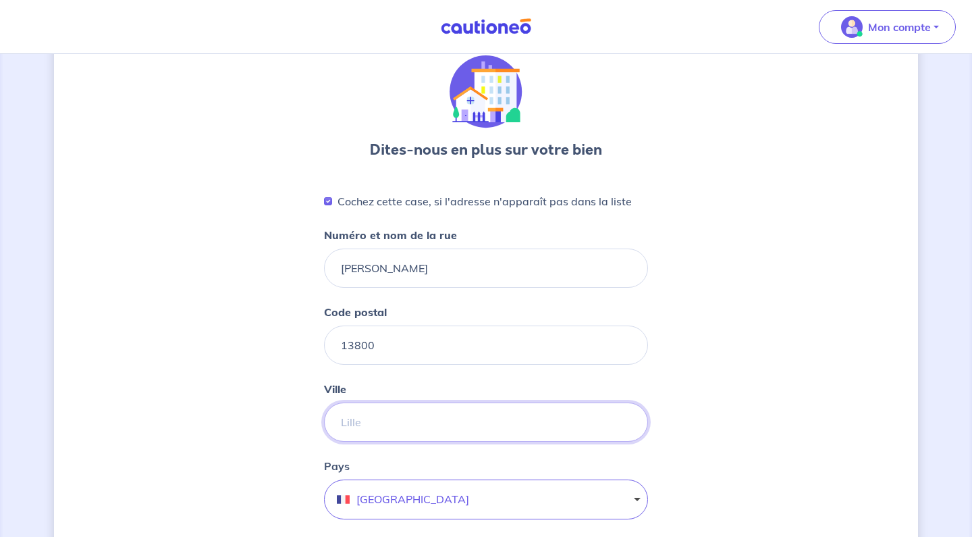
type input "s"
type input "Istres"
click at [730, 396] on div "Dites-nous en plus sur votre bien Cochez cette case, si l'adresse n'apparaît pa…" at bounding box center [486, 488] width 864 height 930
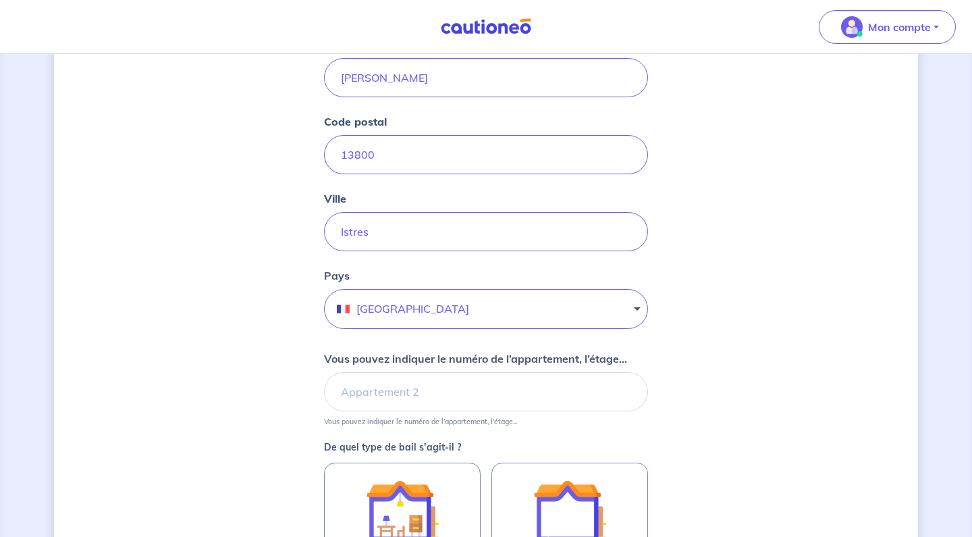
scroll to position [245, 0]
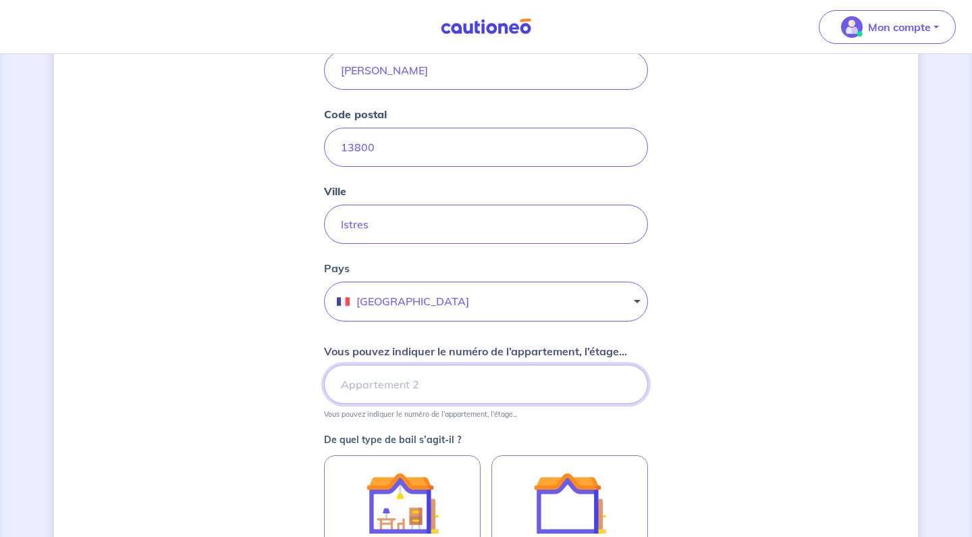
click at [495, 379] on input "Vous pouvez indiquer le numéro de l’appartement, l’étage..." at bounding box center [486, 384] width 324 height 39
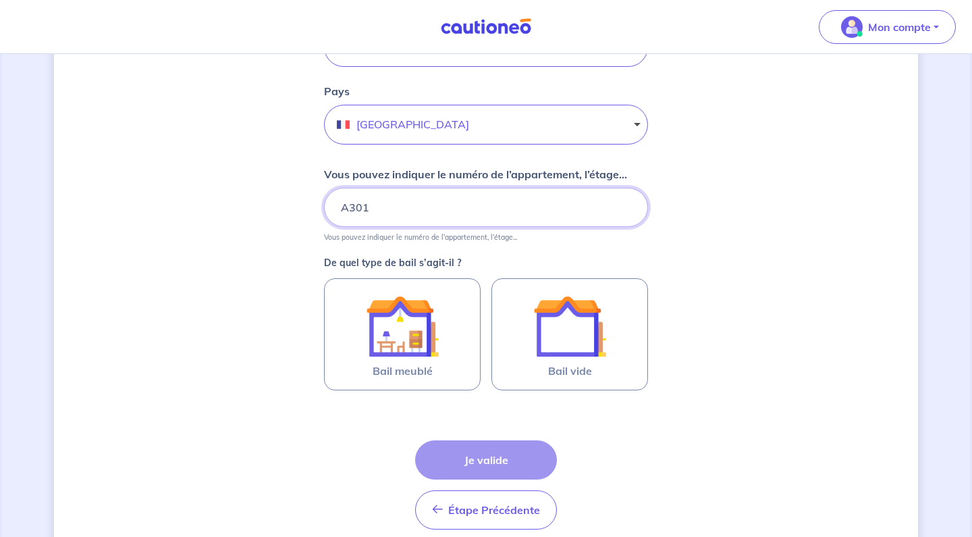
scroll to position [471, 0]
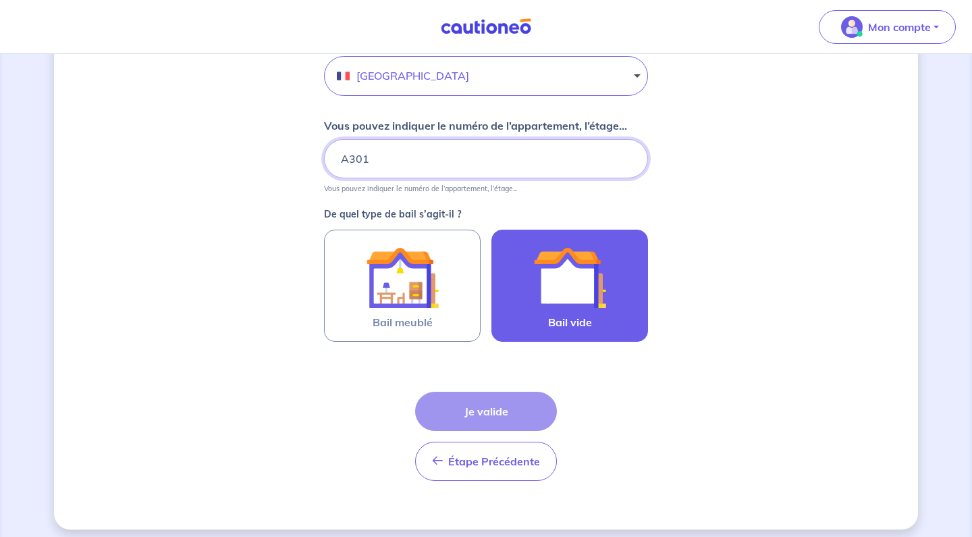
type input "A301"
click at [554, 265] on img at bounding box center [569, 277] width 73 height 73
click at [0, 0] on input "Bail vide" at bounding box center [0, 0] width 0 height 0
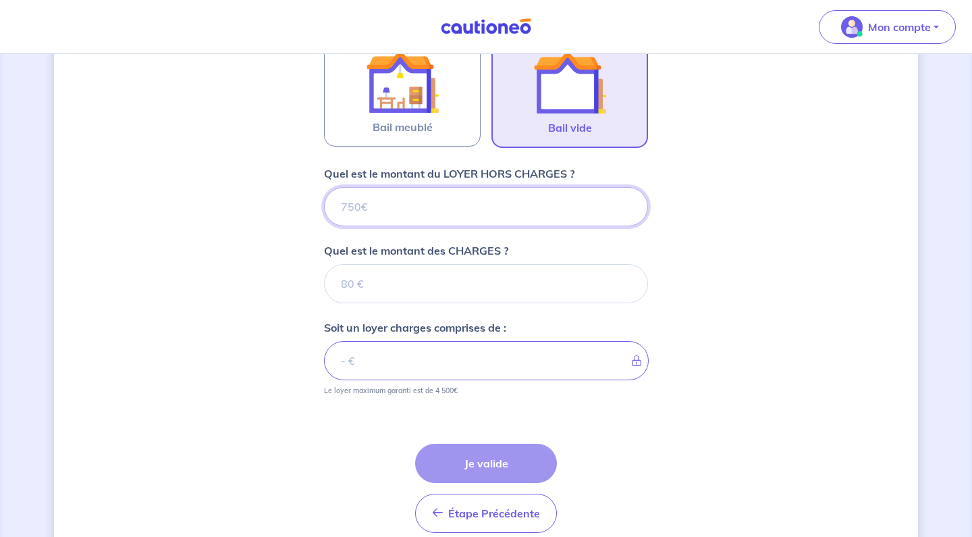
scroll to position [726, 0]
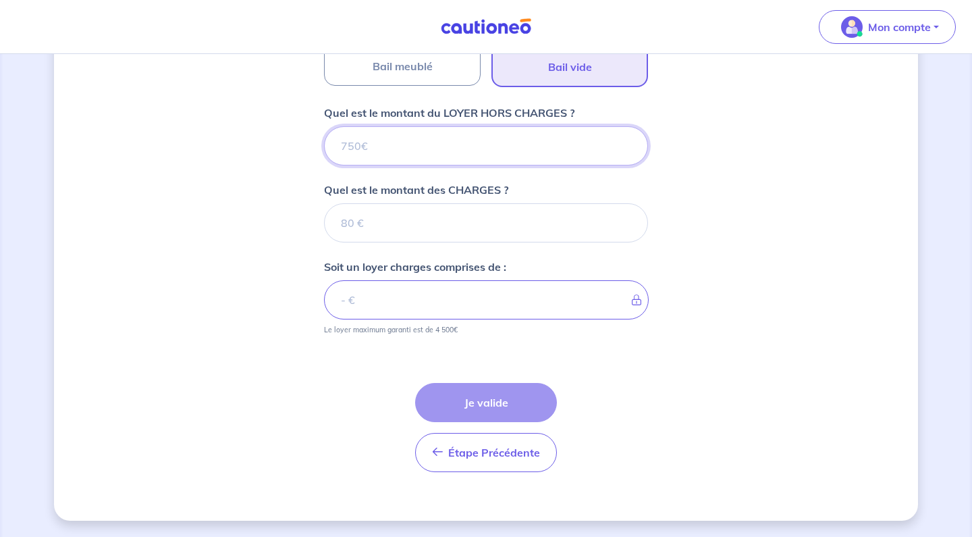
click at [452, 140] on input "Quel est le montant du LOYER HORS CHARGES ?" at bounding box center [486, 145] width 324 height 39
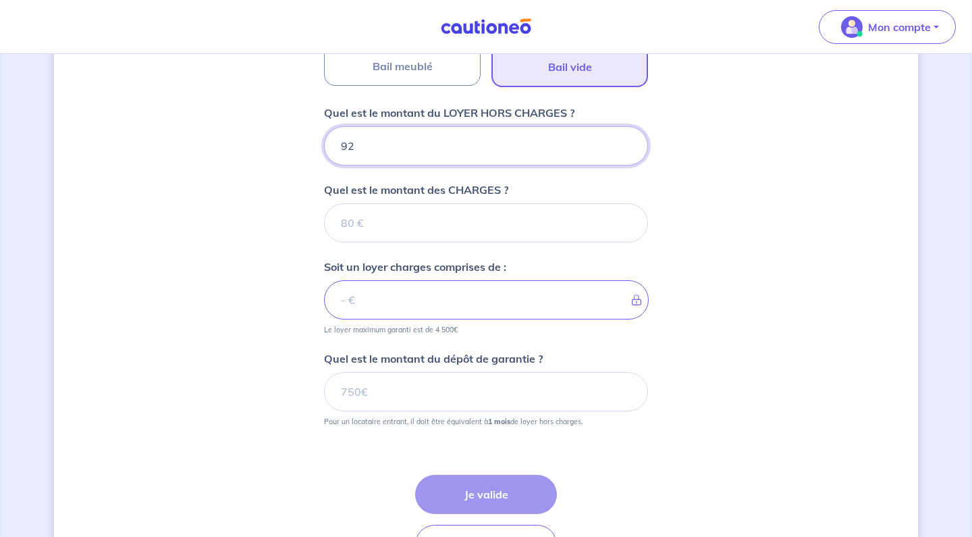
type input "920"
click at [417, 233] on input "Quel est le montant des CHARGES ?" at bounding box center [486, 222] width 324 height 39
type input "60"
type input "980"
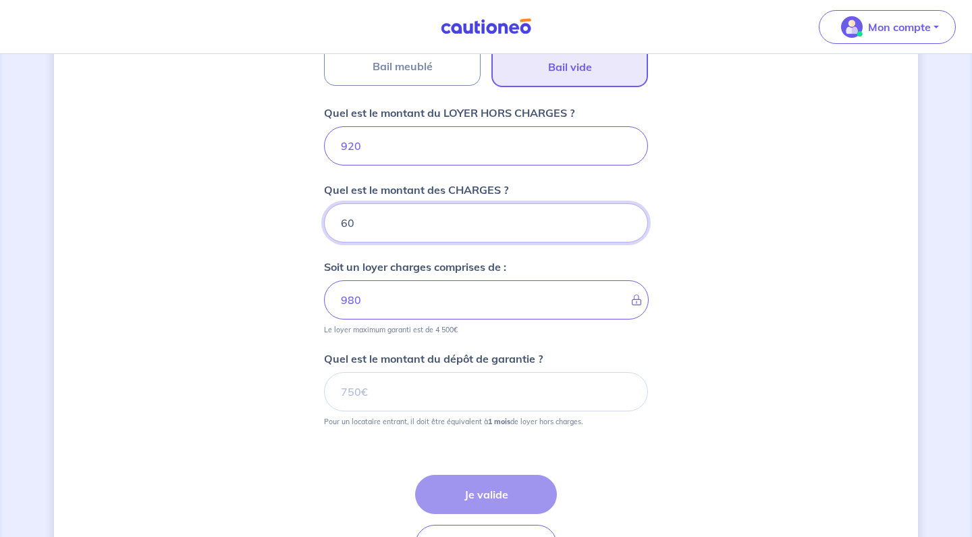
type input "60"
click at [408, 400] on input "Quel est le montant du dépôt de garantie ?" at bounding box center [486, 391] width 324 height 39
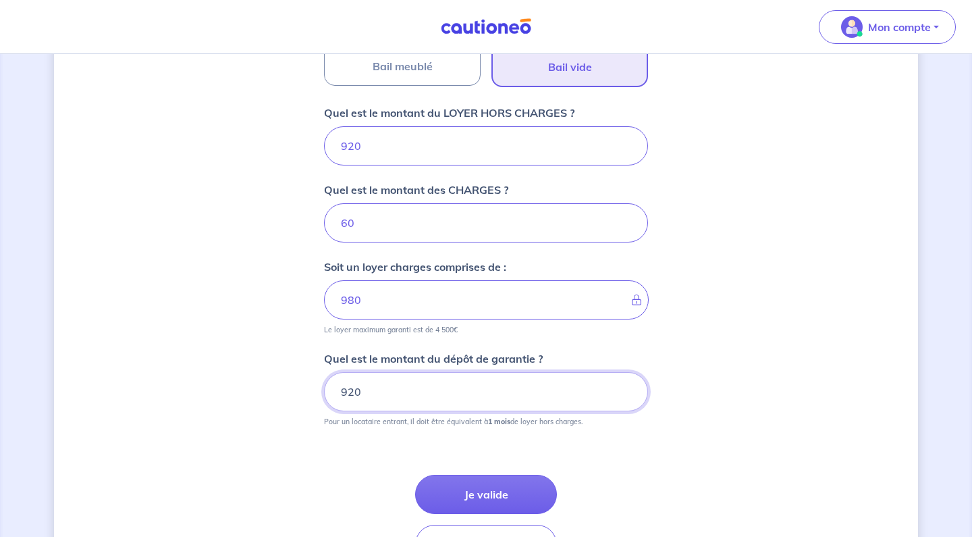
type input "920"
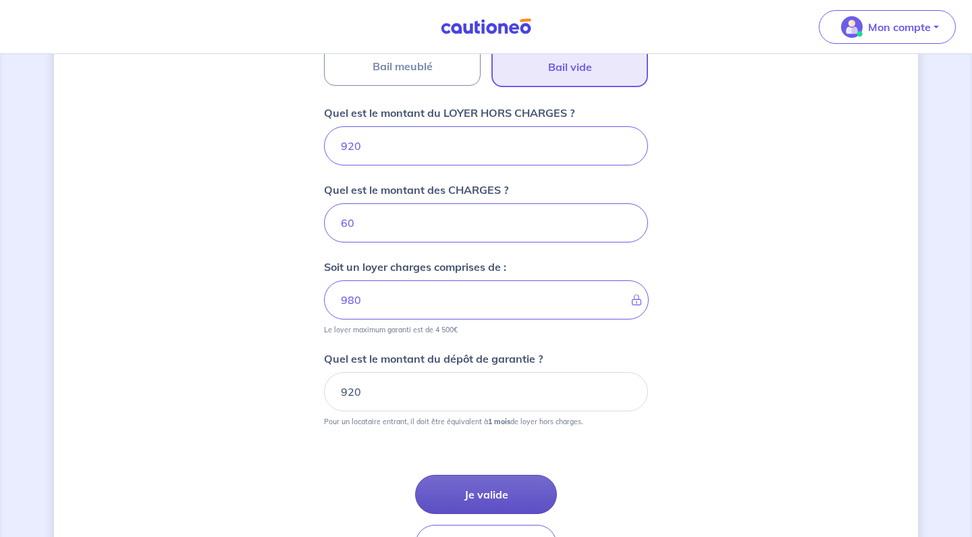
click at [472, 506] on button "Je valide" at bounding box center [486, 494] width 142 height 39
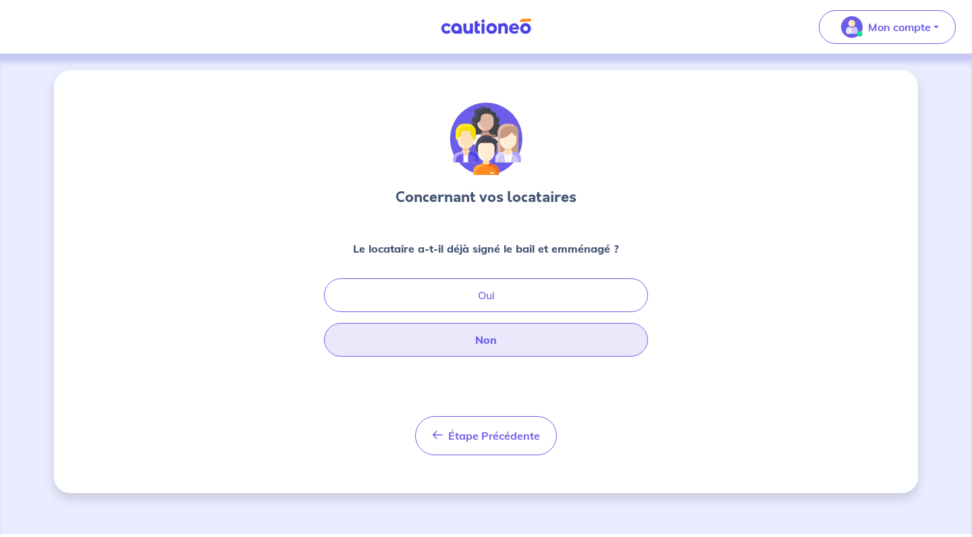
click at [498, 326] on button "Non" at bounding box center [486, 340] width 324 height 34
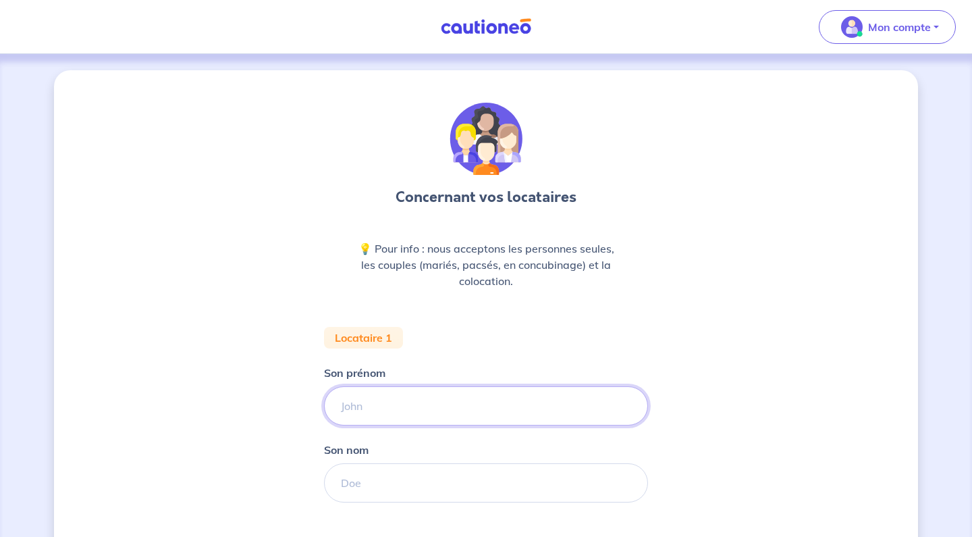
click at [481, 392] on input "Son prénom" at bounding box center [486, 405] width 324 height 39
type input "Thomas"
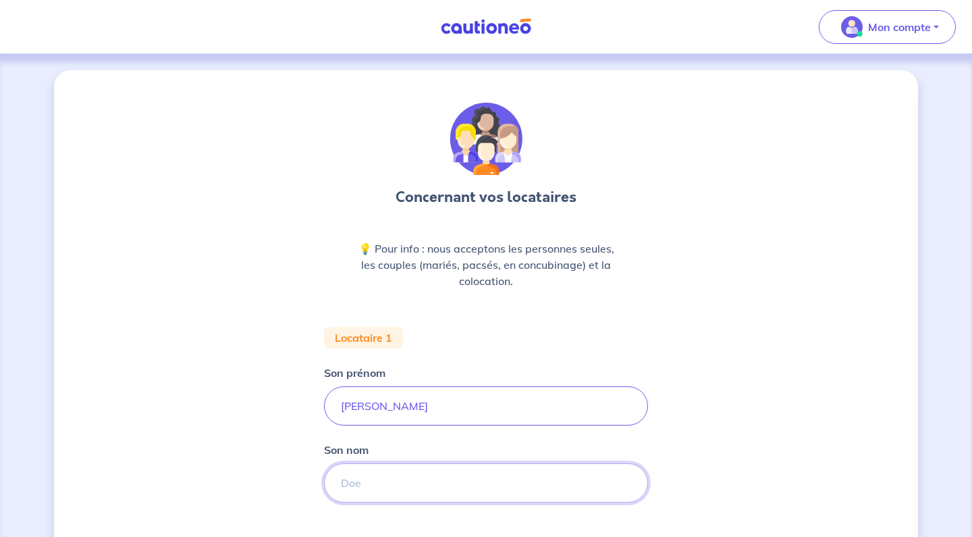
click at [429, 479] on input "Son nom" at bounding box center [486, 482] width 324 height 39
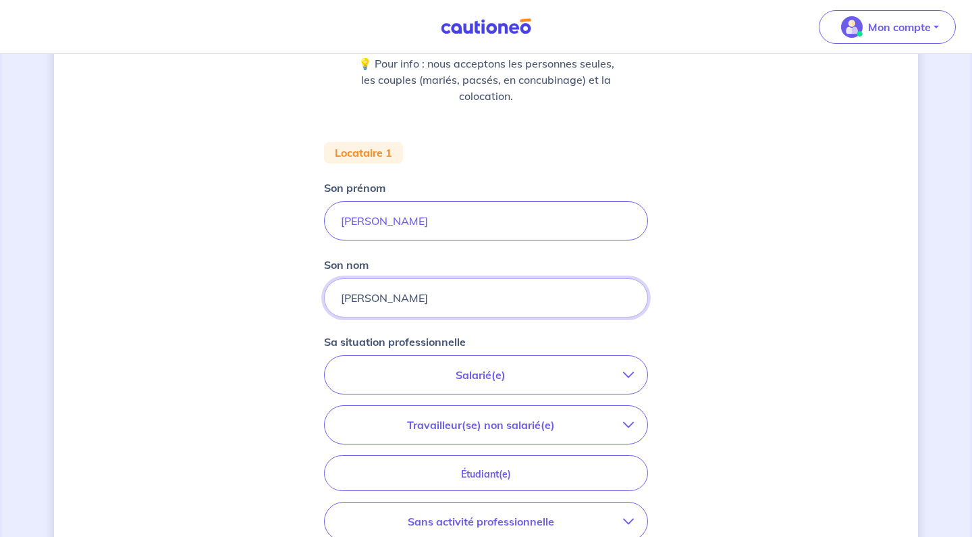
scroll to position [228, 0]
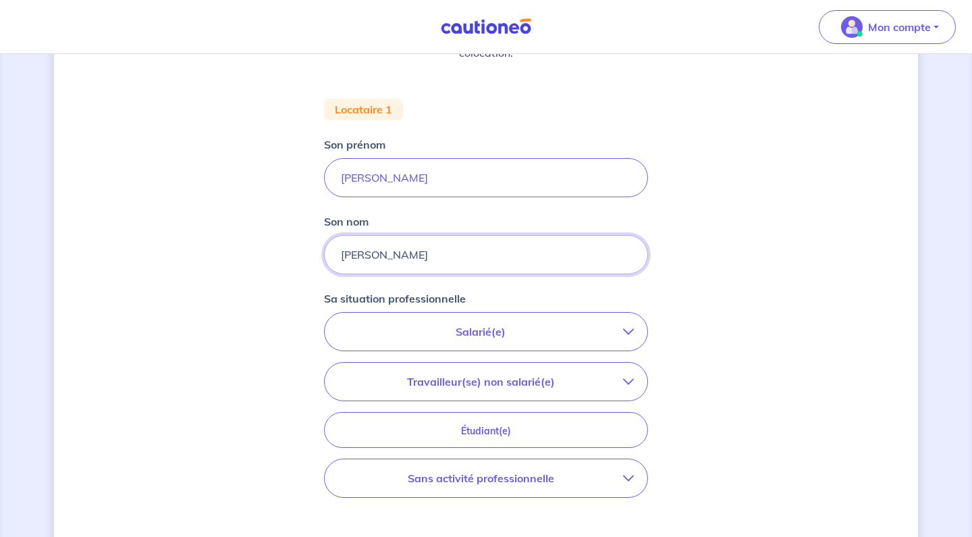
type input "RUIZ FLORES"
click at [489, 326] on p "Salarié(e)" at bounding box center [480, 331] width 285 height 16
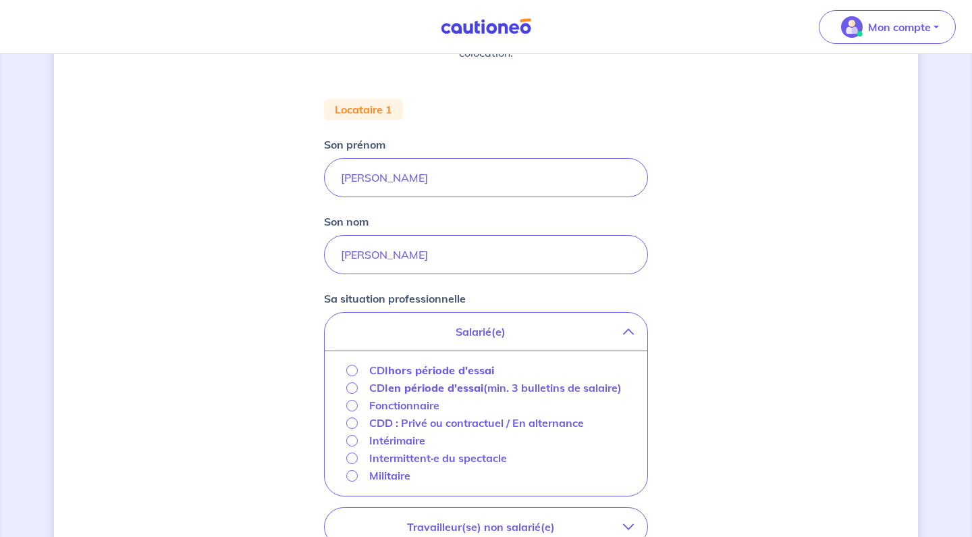
click at [434, 369] on strong "hors période d'essai" at bounding box center [441, 370] width 106 height 14
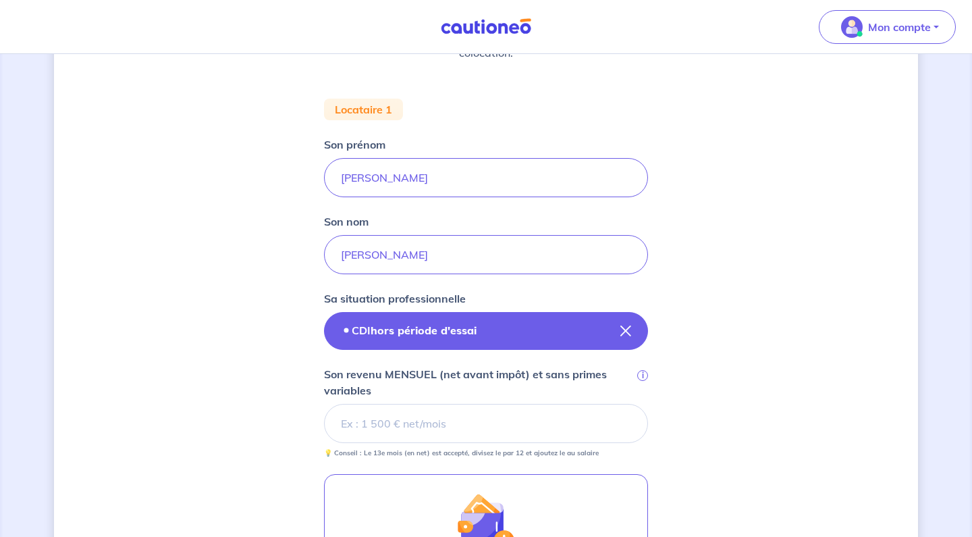
click at [442, 331] on strong "hors période d'essai" at bounding box center [424, 330] width 106 height 14
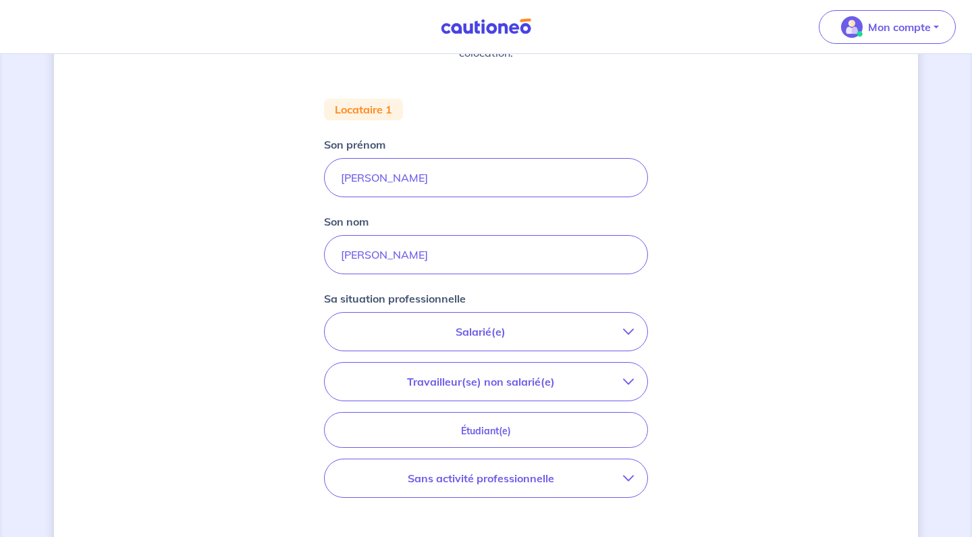
click at [458, 334] on p "Salarié(e)" at bounding box center [480, 331] width 285 height 16
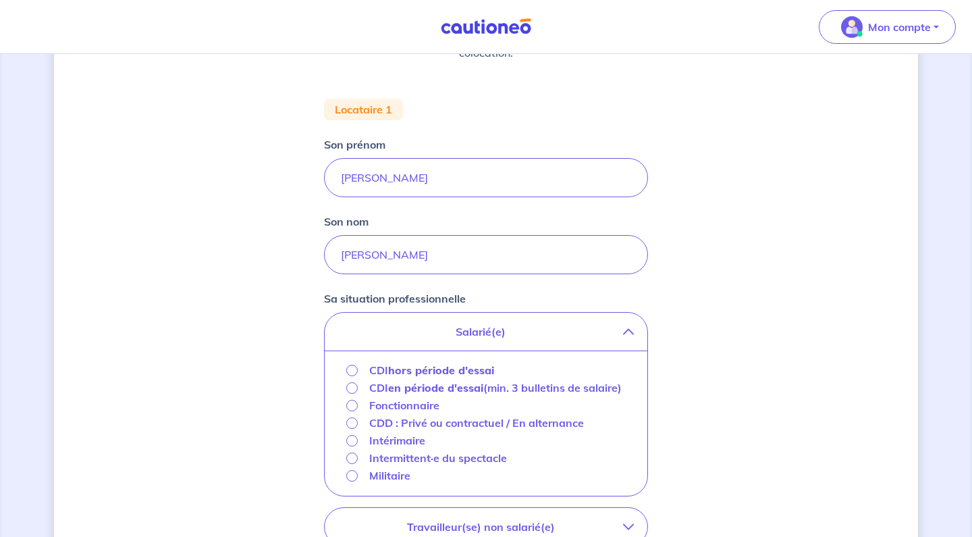
click at [426, 369] on strong "hors période d'essai" at bounding box center [441, 370] width 106 height 14
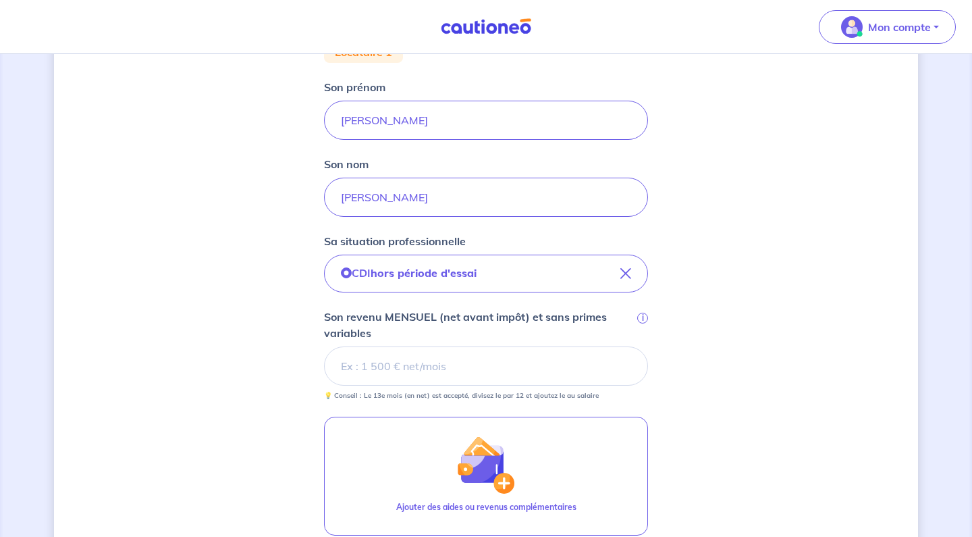
scroll to position [286, 0]
click at [459, 368] on input "Son revenu MENSUEL (net avant impôt) et sans primes variables i" at bounding box center [486, 365] width 324 height 39
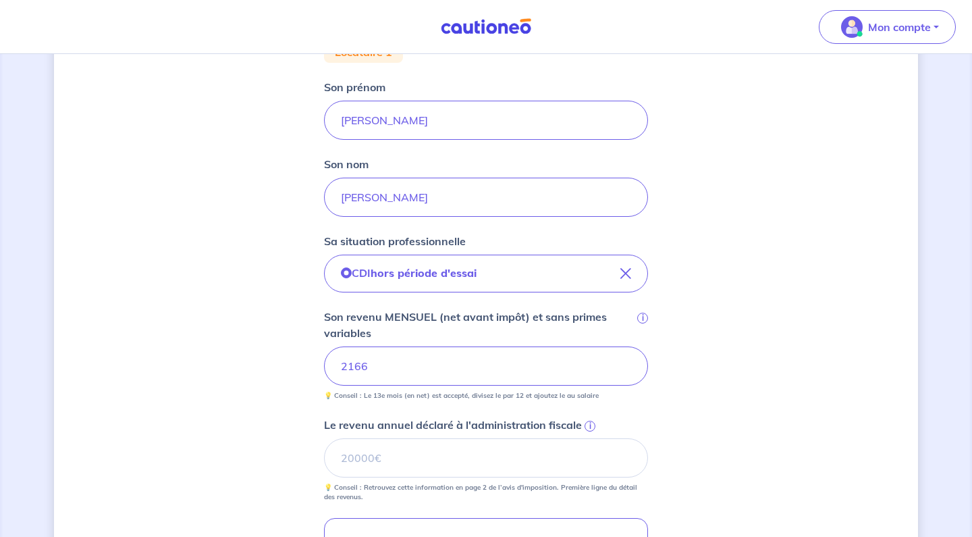
click at [805, 399] on div "Concernant vos locataires 💡 Pour info : nous acceptons les personnes seules, le…" at bounding box center [486, 312] width 864 height 1055
click at [497, 457] on input "Le revenu annuel déclaré à l'administration fiscale i" at bounding box center [486, 457] width 324 height 39
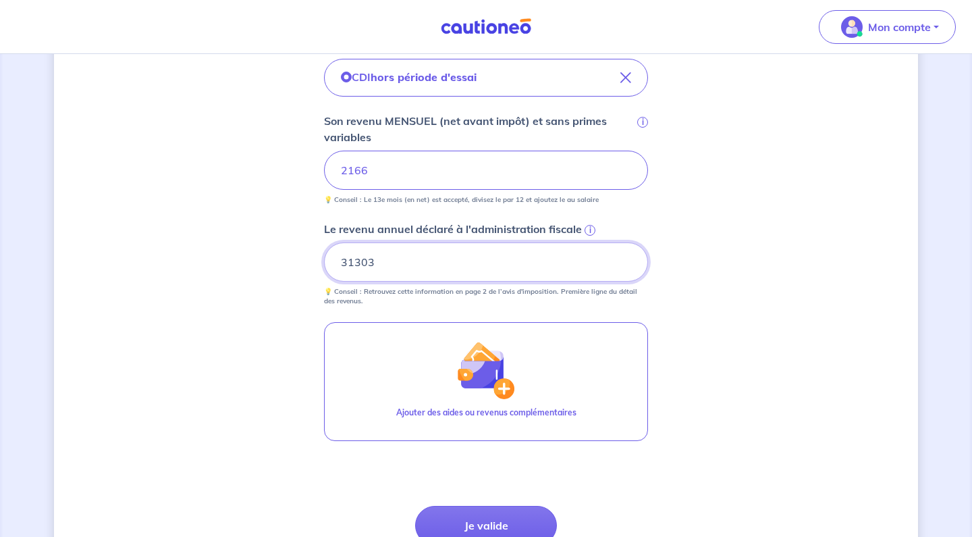
scroll to position [497, 0]
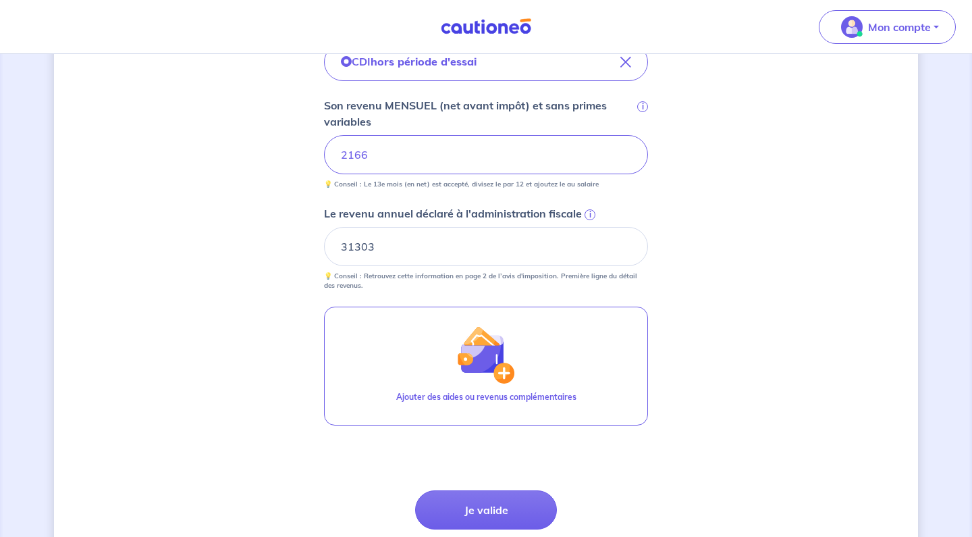
click at [587, 217] on span "i" at bounding box center [590, 214] width 11 height 11
click at [587, 227] on input "31303" at bounding box center [486, 246] width 324 height 39
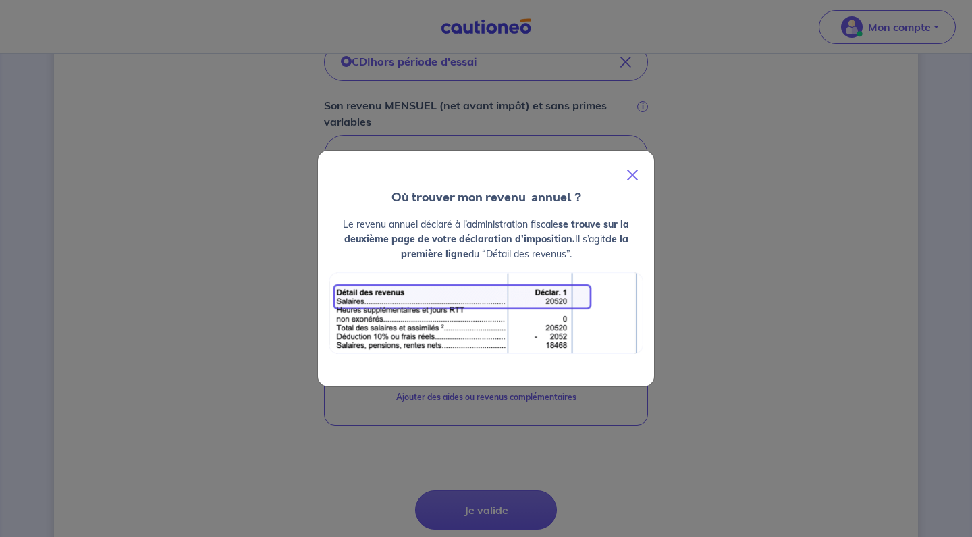
click at [629, 167] on button "Close" at bounding box center [632, 175] width 32 height 38
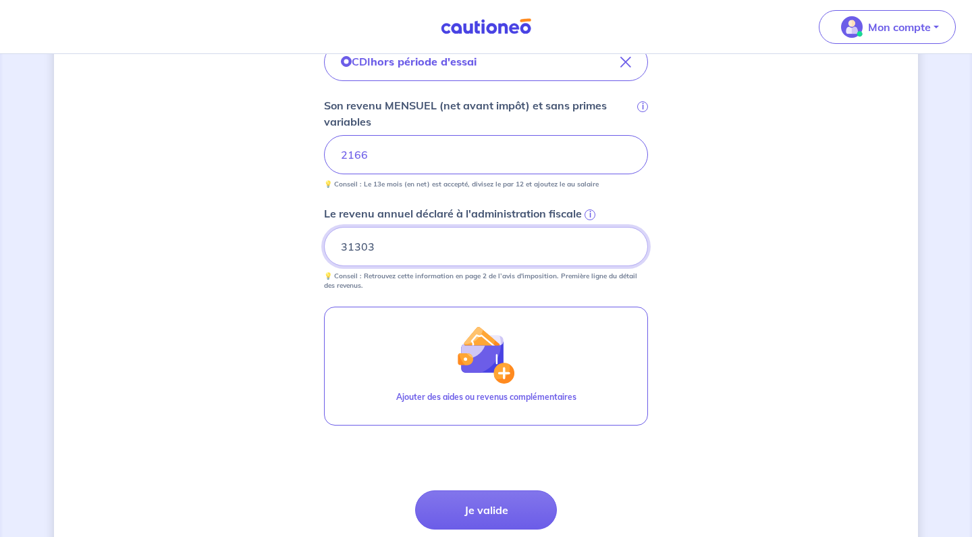
click at [400, 233] on input "31303" at bounding box center [486, 246] width 324 height 39
type input "34839"
click at [714, 314] on div "Concernant vos locataires 💡 Pour info : nous acceptons les personnes seules, le…" at bounding box center [486, 100] width 864 height 1055
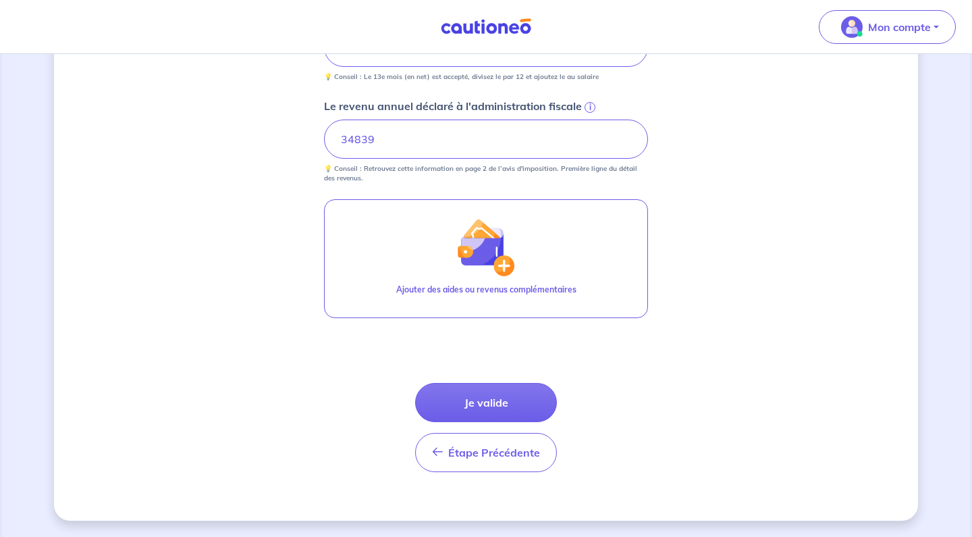
scroll to position [604, 0]
click at [491, 394] on button "Je valide" at bounding box center [486, 402] width 142 height 39
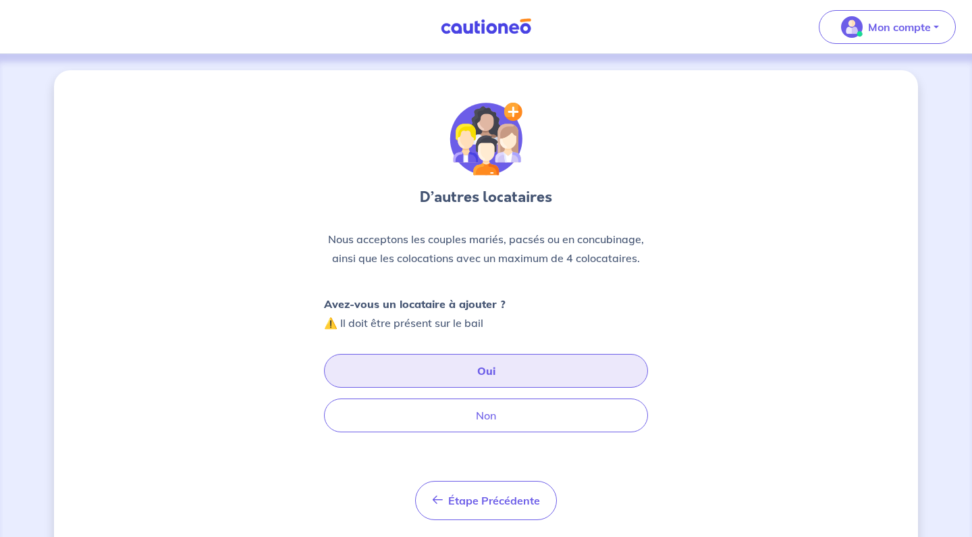
click at [481, 369] on button "Oui" at bounding box center [486, 371] width 324 height 34
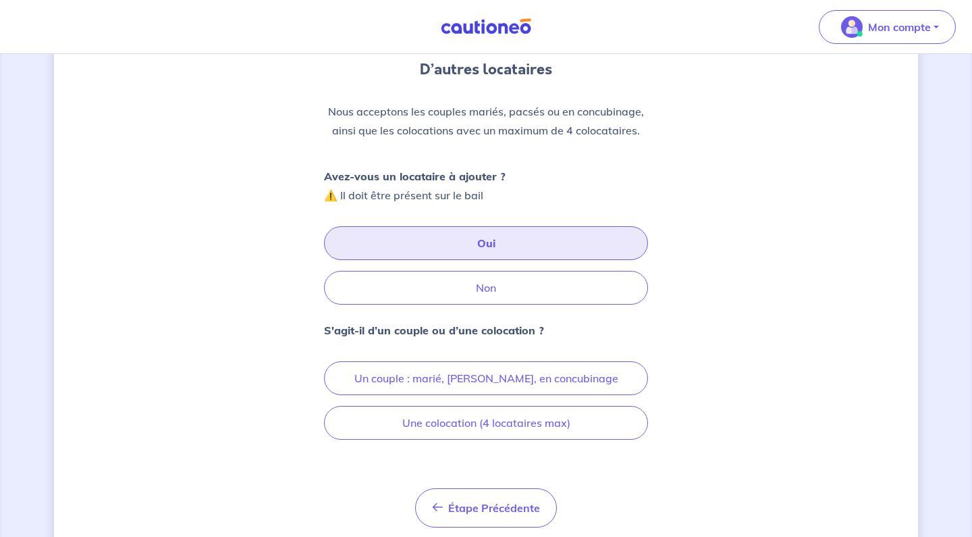
scroll to position [130, 0]
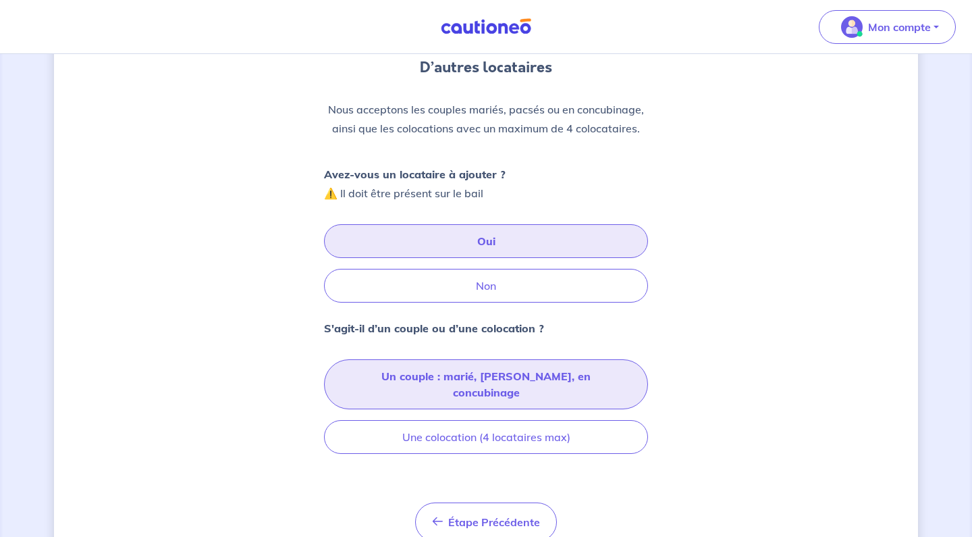
click at [565, 377] on button "Un couple : marié, pacsé, en concubinage" at bounding box center [486, 384] width 324 height 50
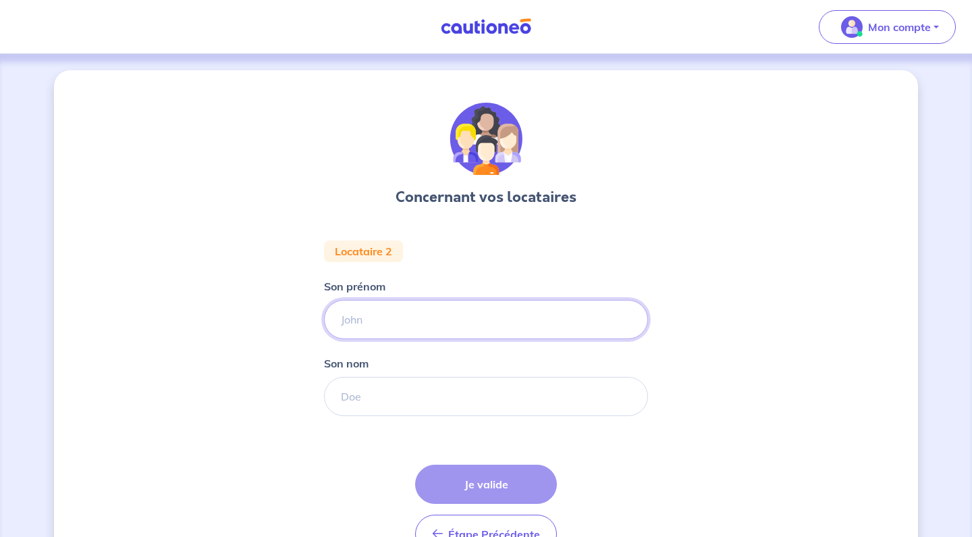
click at [388, 312] on input "Son prénom" at bounding box center [486, 319] width 324 height 39
type input "Naissa"
click at [439, 394] on input "Son nom" at bounding box center [486, 396] width 324 height 39
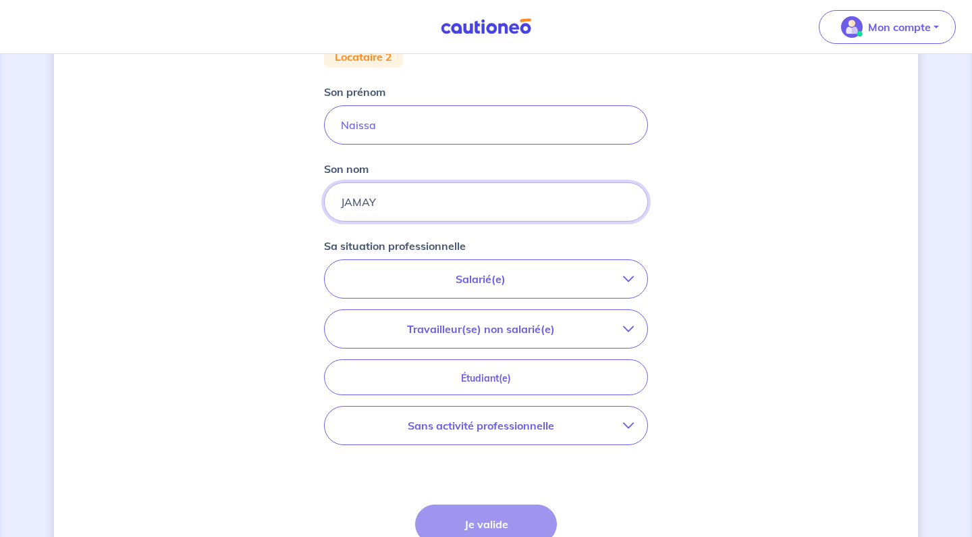
scroll to position [203, 0]
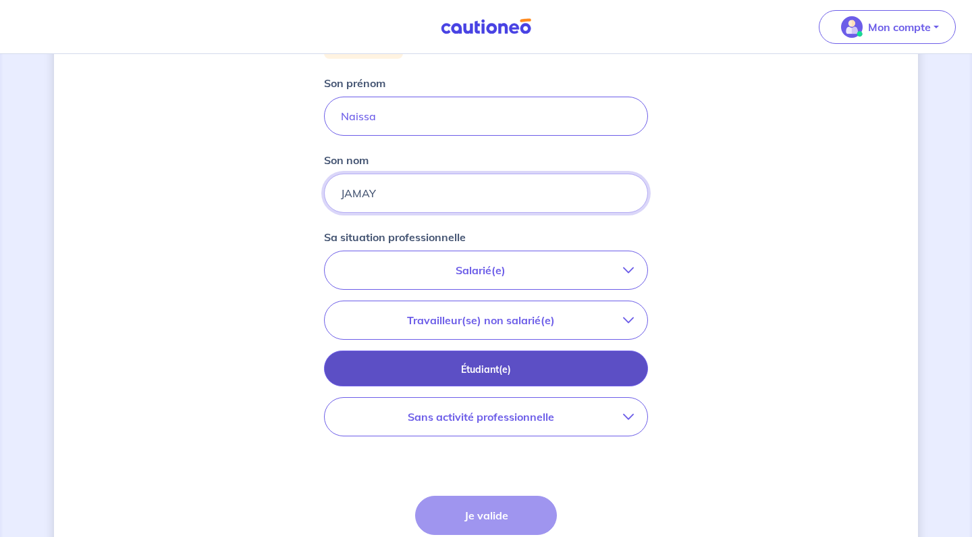
type input "JAMAY"
click at [502, 356] on button "Étudiant(e)" at bounding box center [486, 368] width 324 height 36
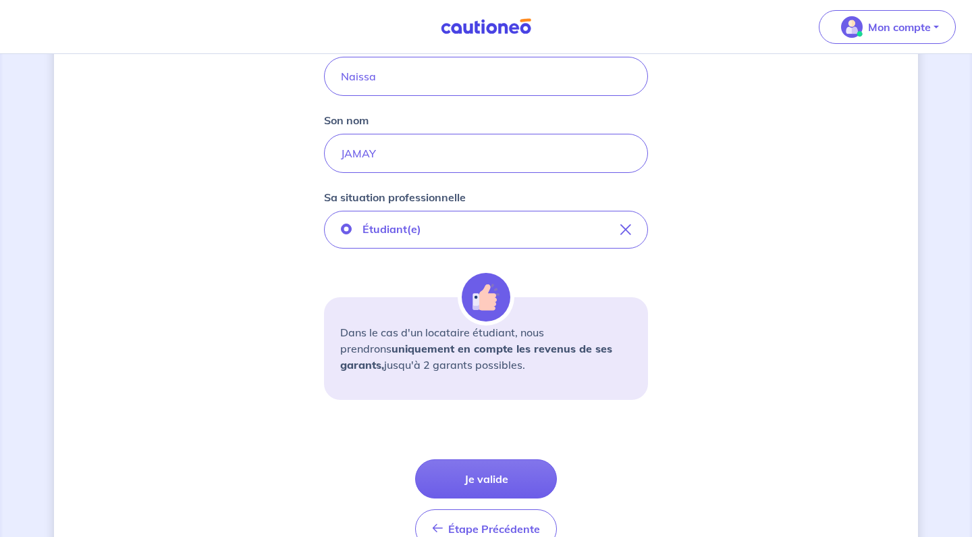
scroll to position [265, 0]
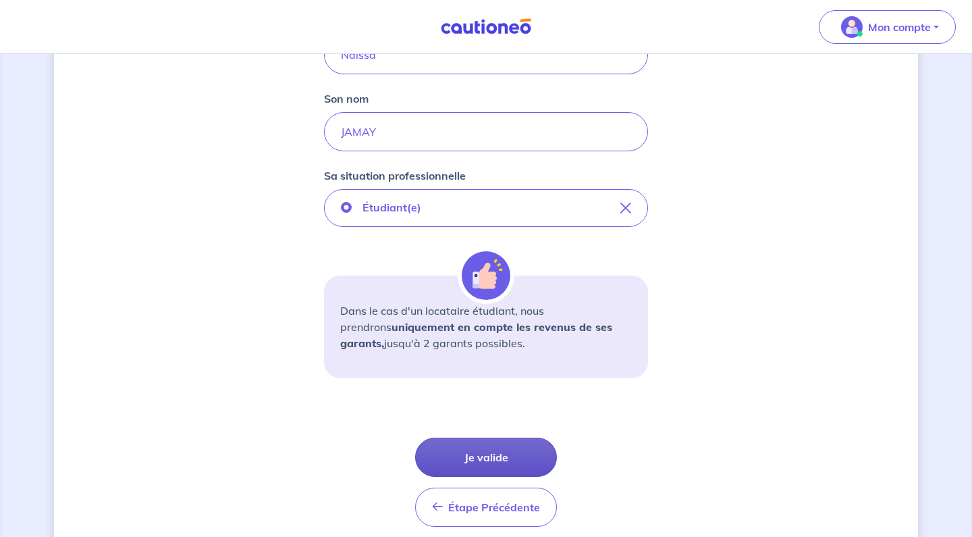
click at [475, 456] on button "Je valide" at bounding box center [486, 456] width 142 height 39
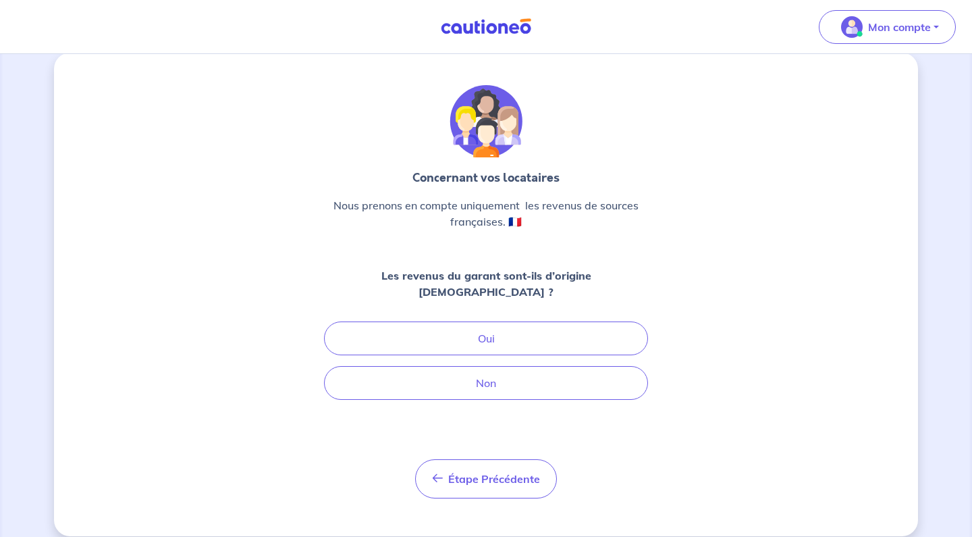
scroll to position [17, 0]
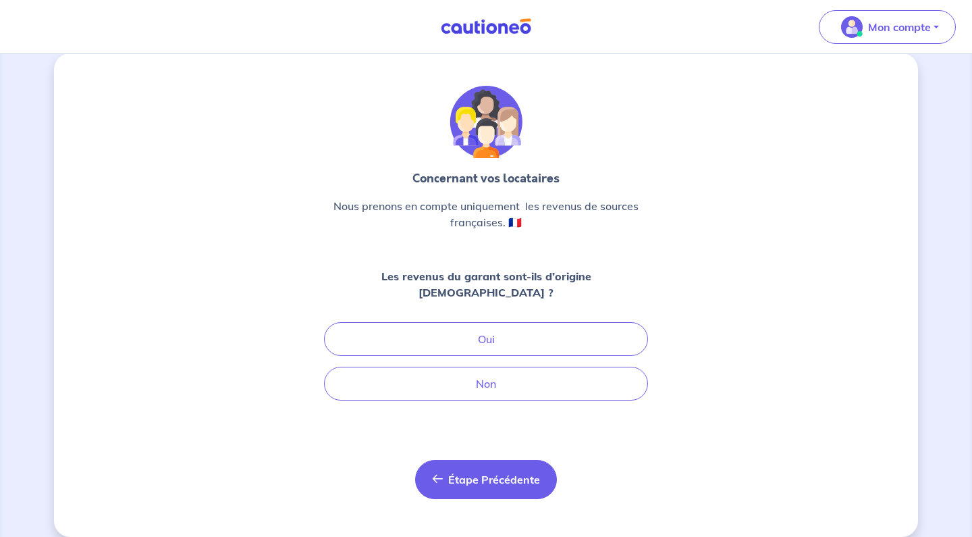
click at [496, 471] on button "Étape Précédente Précédent" at bounding box center [486, 479] width 142 height 39
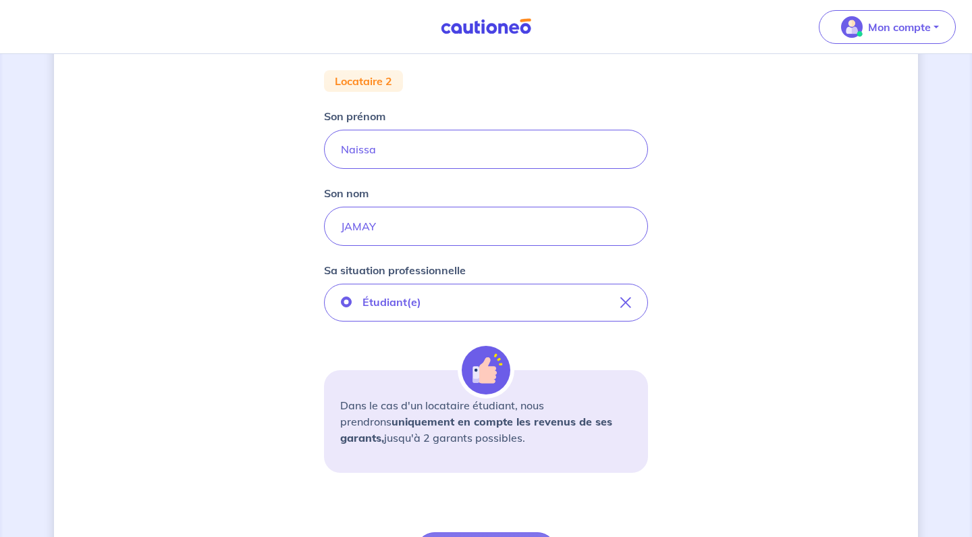
scroll to position [165, 0]
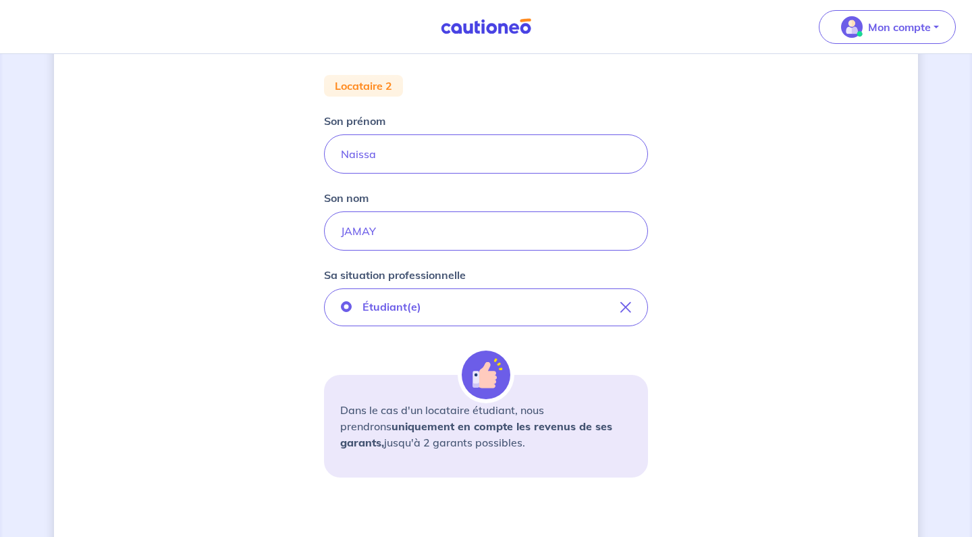
drag, startPoint x: 488, startPoint y: 448, endPoint x: 340, endPoint y: 420, distance: 151.1
click at [340, 420] on div "Dans le cas d'un locataire étudiant, nous prendrons uniquement en compte les re…" at bounding box center [486, 426] width 324 height 103
click at [367, 427] on strong "uniquement en compte les revenus de ses garants," at bounding box center [476, 434] width 272 height 30
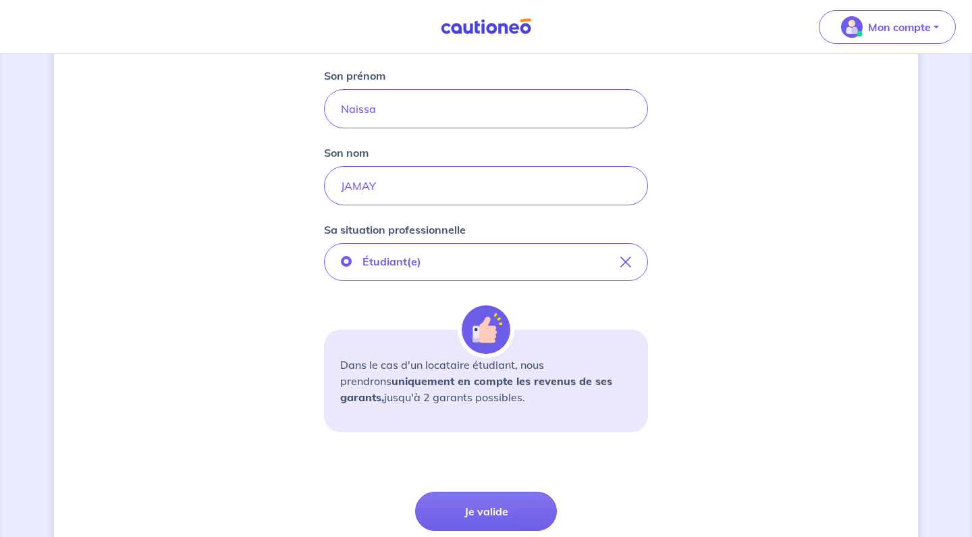
scroll to position [209, 0]
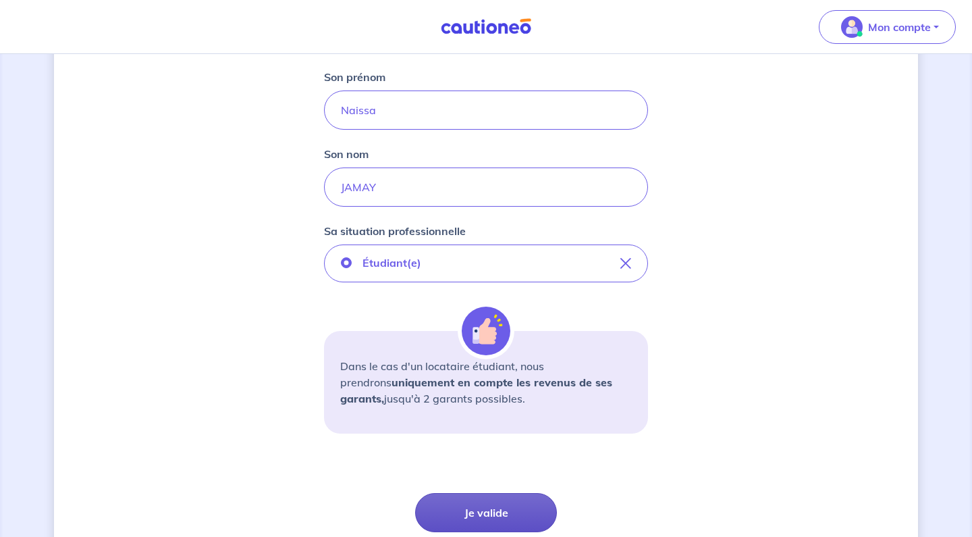
click at [487, 514] on button "Je valide" at bounding box center [486, 512] width 142 height 39
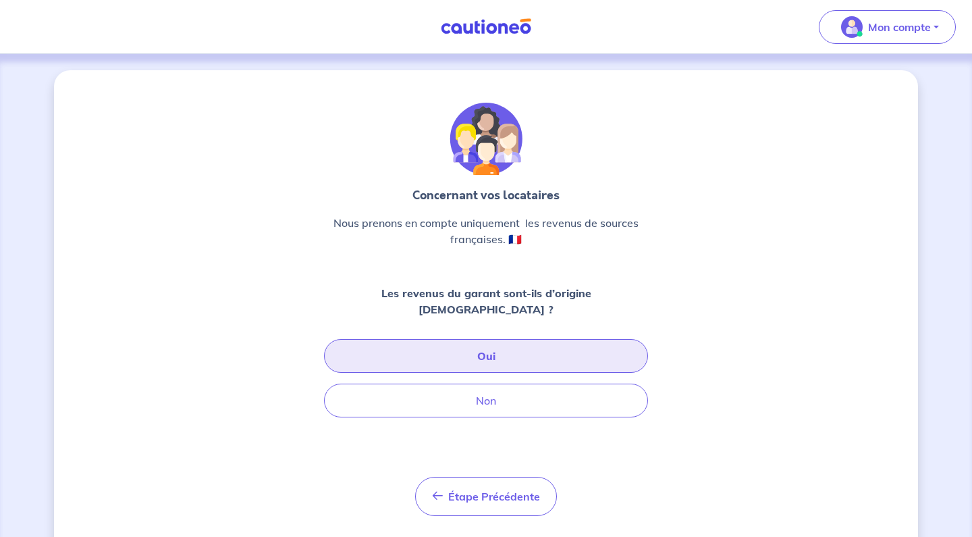
click at [506, 343] on button "Oui" at bounding box center [486, 356] width 324 height 34
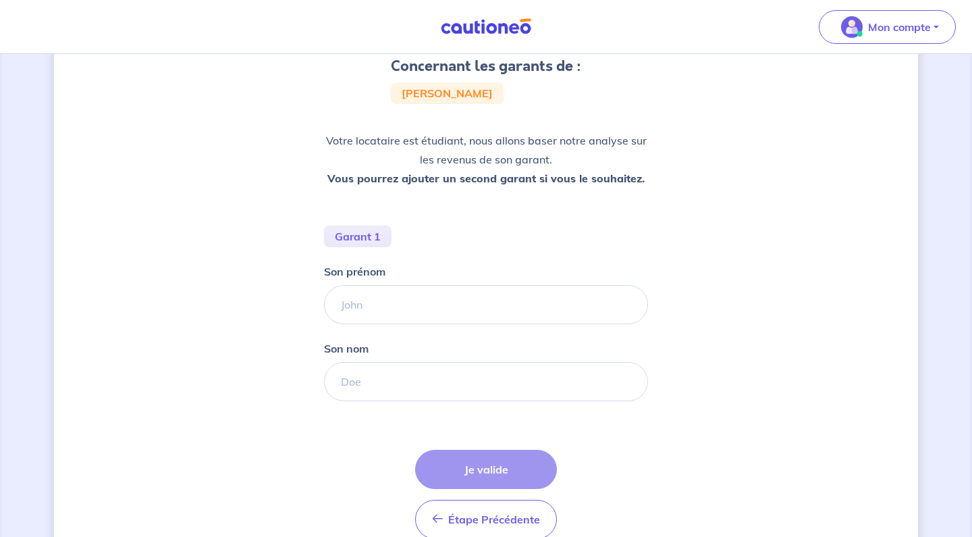
scroll to position [134, 0]
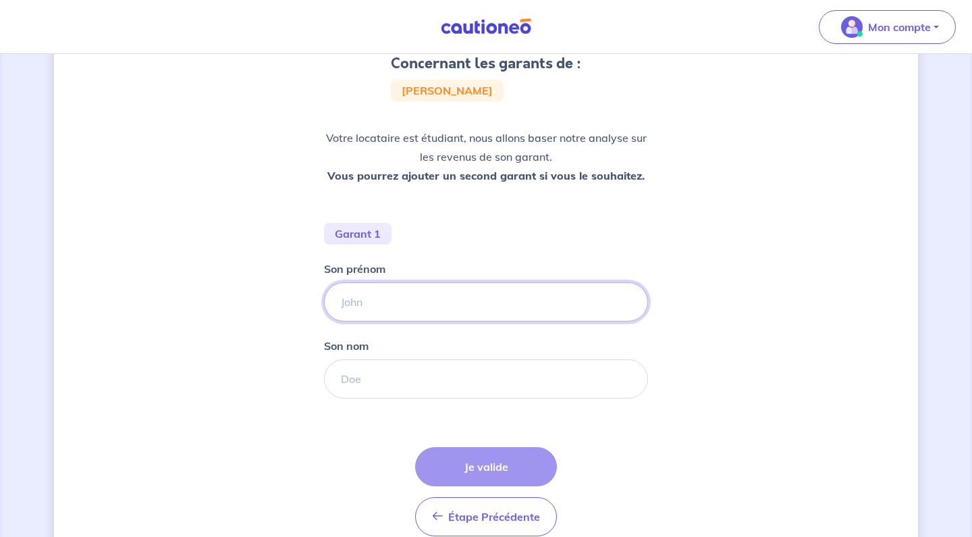
click at [400, 298] on input "Son prénom" at bounding box center [486, 301] width 324 height 39
click at [795, 304] on div "Concernant les garants de : Naissa Jamay Votre locataire est étudiant, nous all…" at bounding box center [486, 261] width 864 height 648
click at [575, 298] on input "Son prénom" at bounding box center [486, 301] width 324 height 39
type input "Joseph"
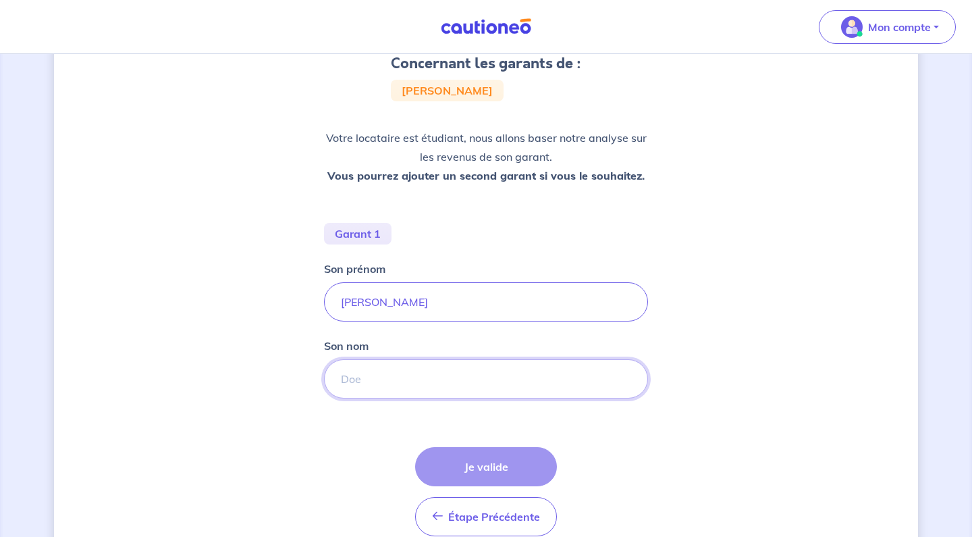
click at [445, 382] on input "Son nom" at bounding box center [486, 378] width 324 height 39
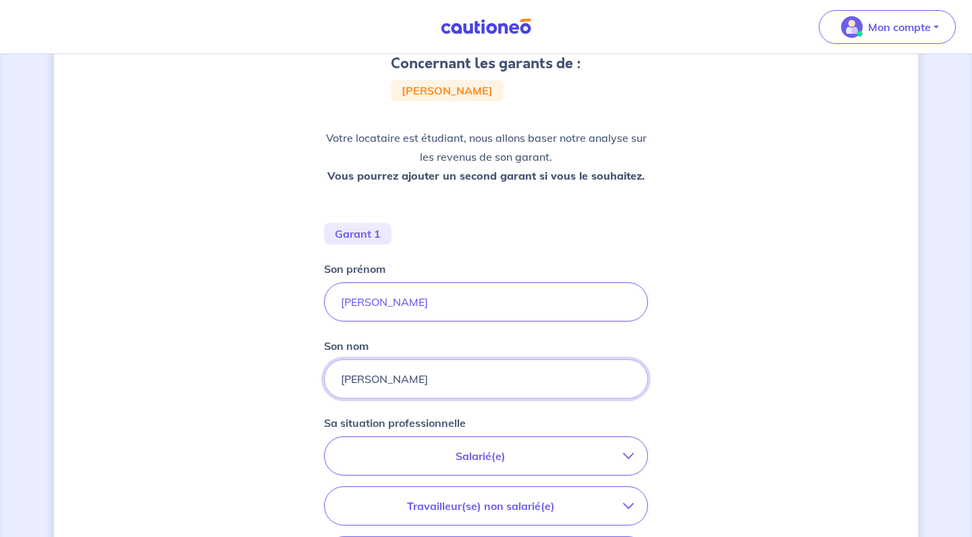
type input "RUIZ FLORES"
click at [766, 336] on div "Concernant les garants de : Naissa Jamay Votre locataire est étudiant, nous all…" at bounding box center [486, 355] width 864 height 836
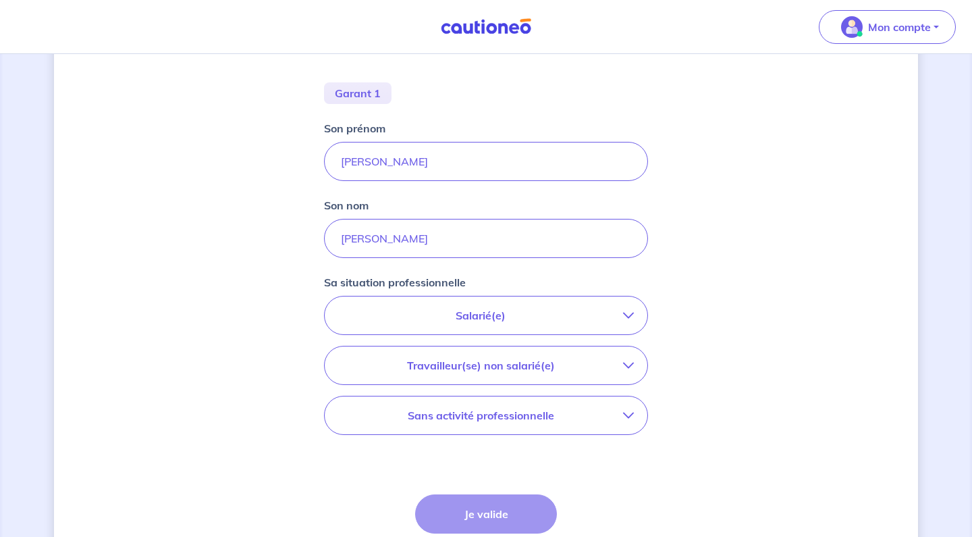
scroll to position [278, 0]
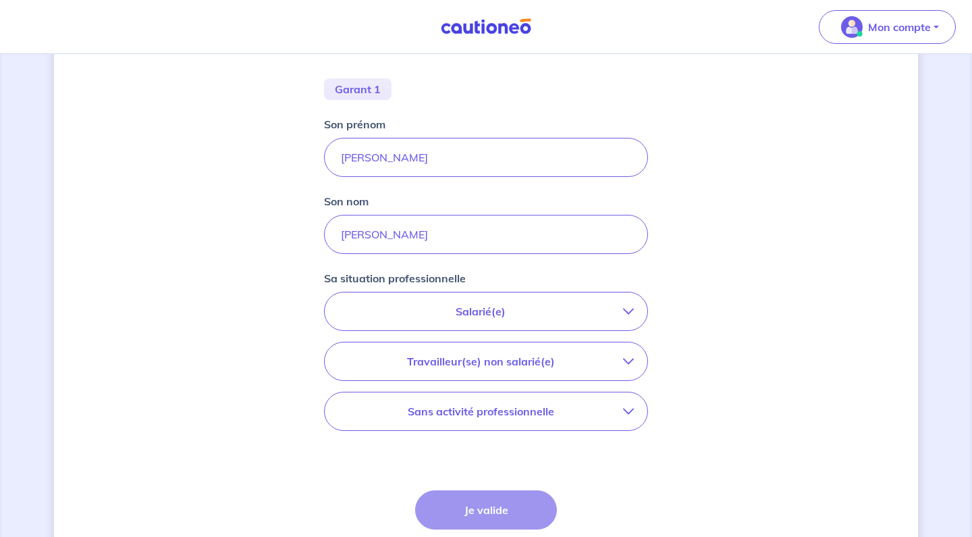
click at [551, 307] on p "Salarié(e)" at bounding box center [480, 311] width 285 height 16
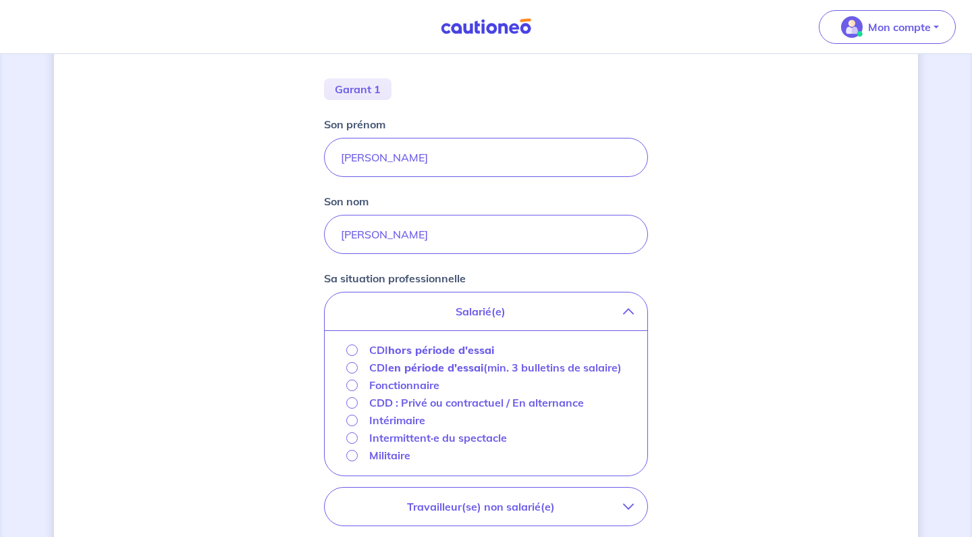
click at [429, 348] on strong "hors période d'essai" at bounding box center [441, 350] width 106 height 14
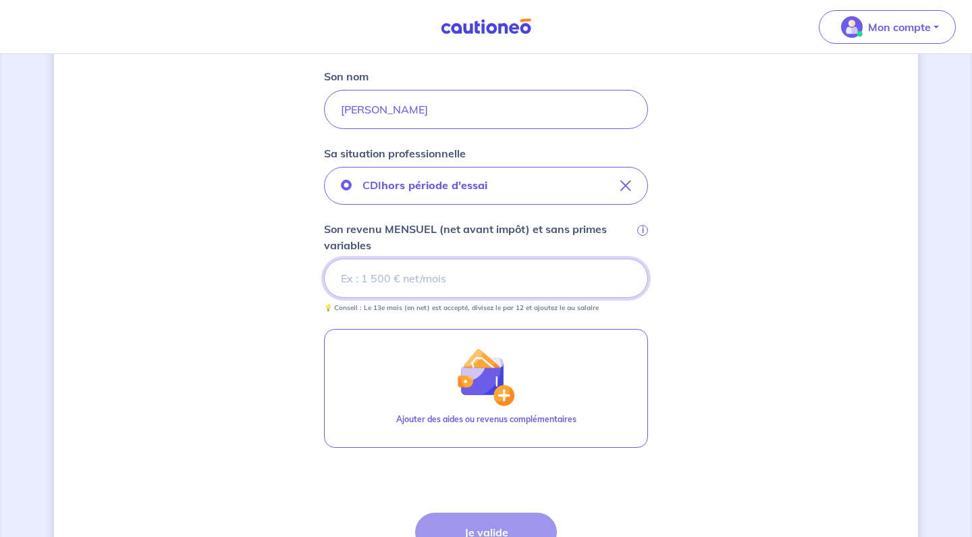
scroll to position [403, 0]
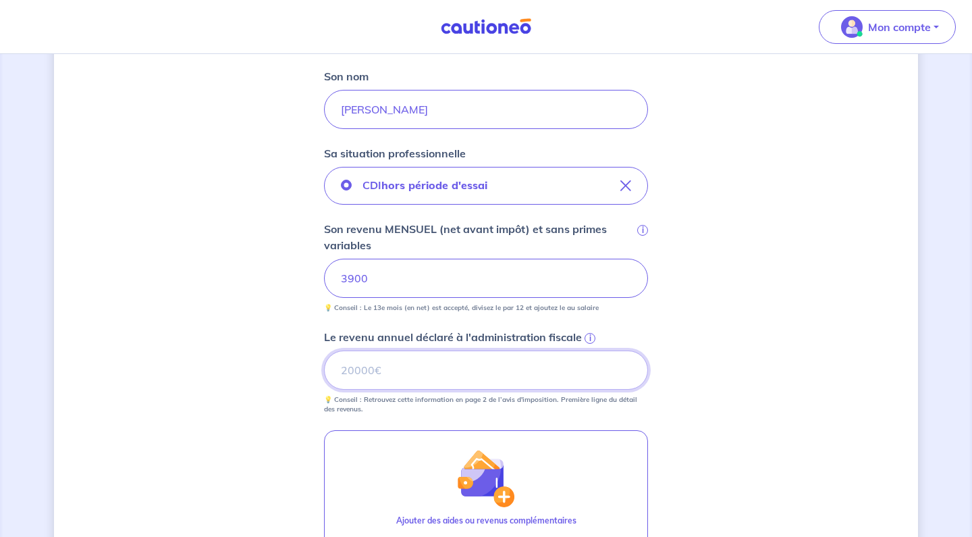
click at [471, 385] on input "Le revenu annuel déclaré à l'administration fiscale i" at bounding box center [486, 369] width 324 height 39
type input "63216"
click at [806, 345] on div "Concernant les garants de : Naissa Jamay Votre locataire est étudiant, nous all…" at bounding box center [486, 209] width 864 height 1084
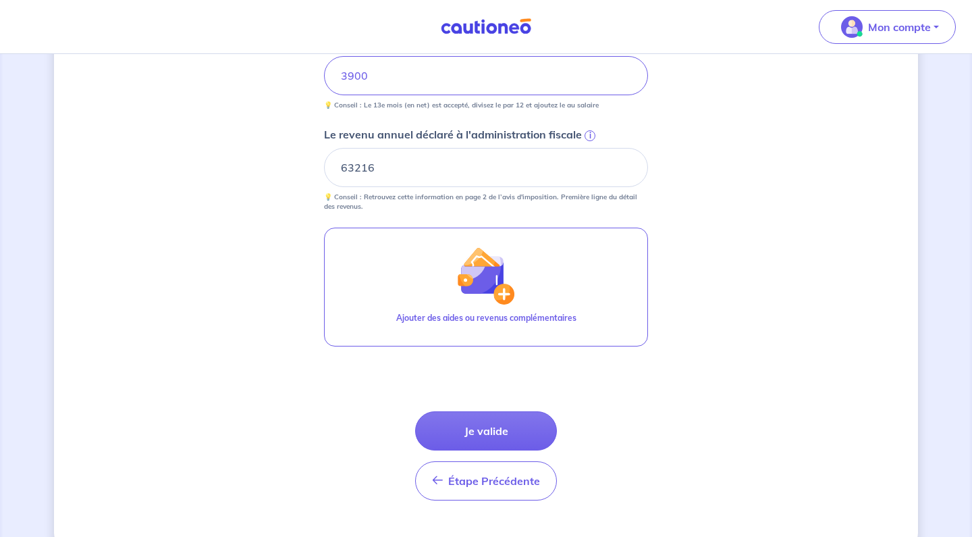
scroll to position [608, 0]
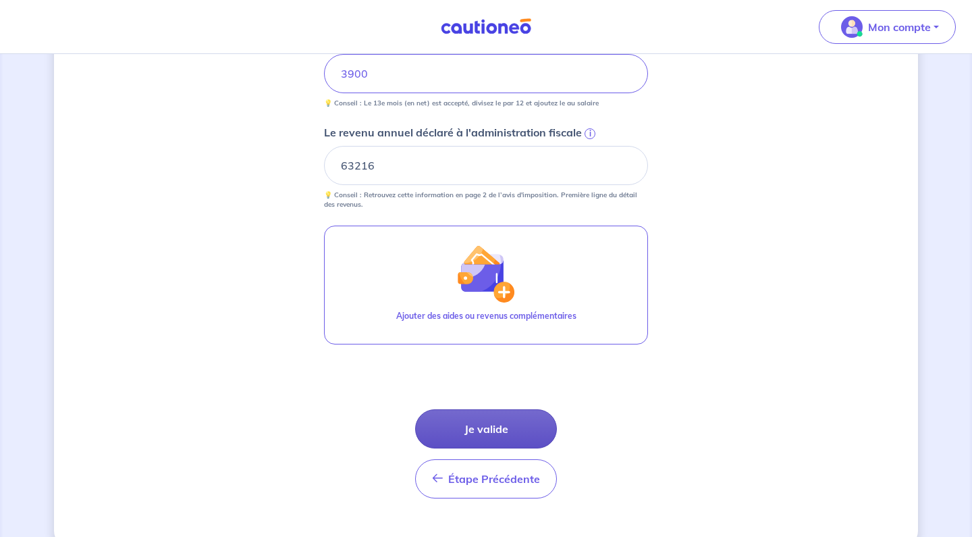
click at [506, 430] on button "Je valide" at bounding box center [486, 428] width 142 height 39
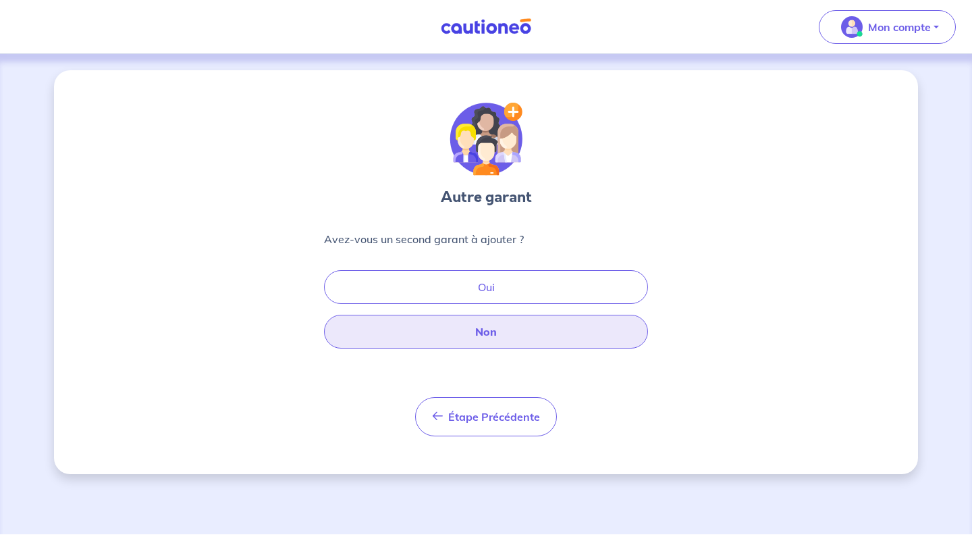
click at [495, 321] on button "Non" at bounding box center [486, 332] width 324 height 34
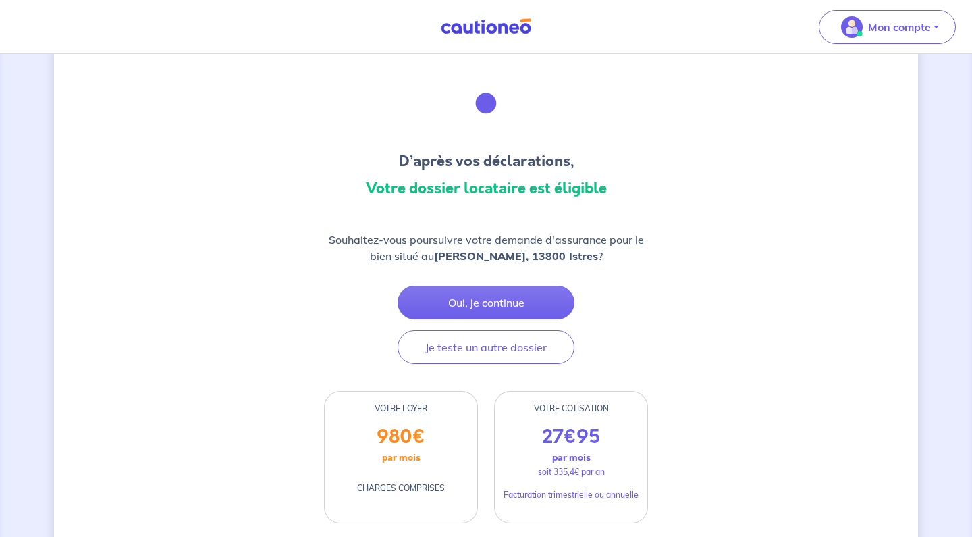
scroll to position [36, 0]
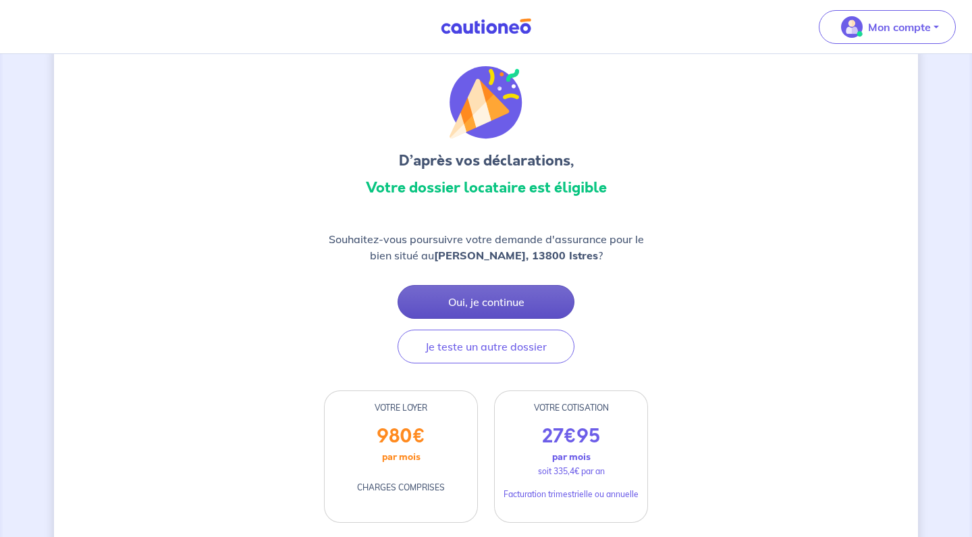
click at [472, 299] on button "Oui, je continue" at bounding box center [486, 302] width 177 height 34
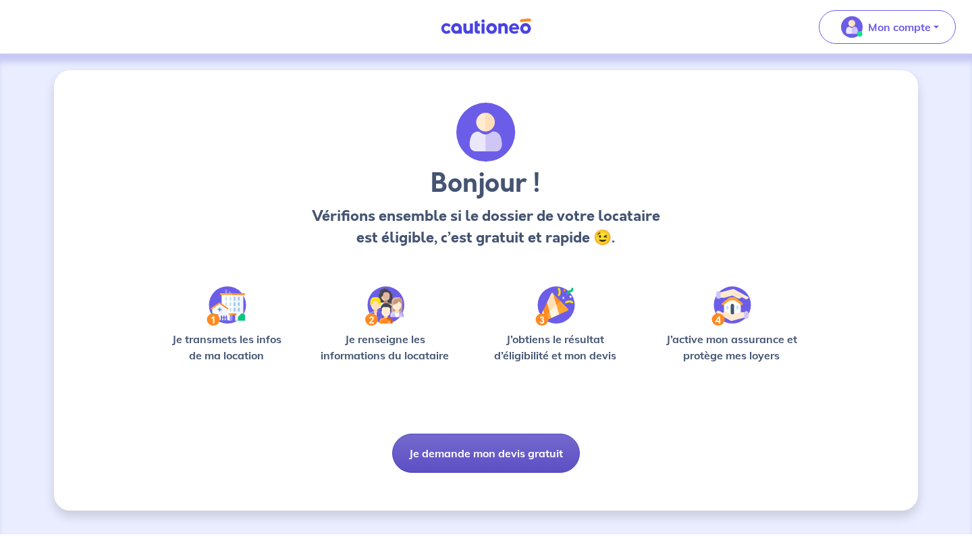
click at [471, 447] on button "Je demande mon devis gratuit" at bounding box center [486, 452] width 188 height 39
